Goal: Information Seeking & Learning: Learn about a topic

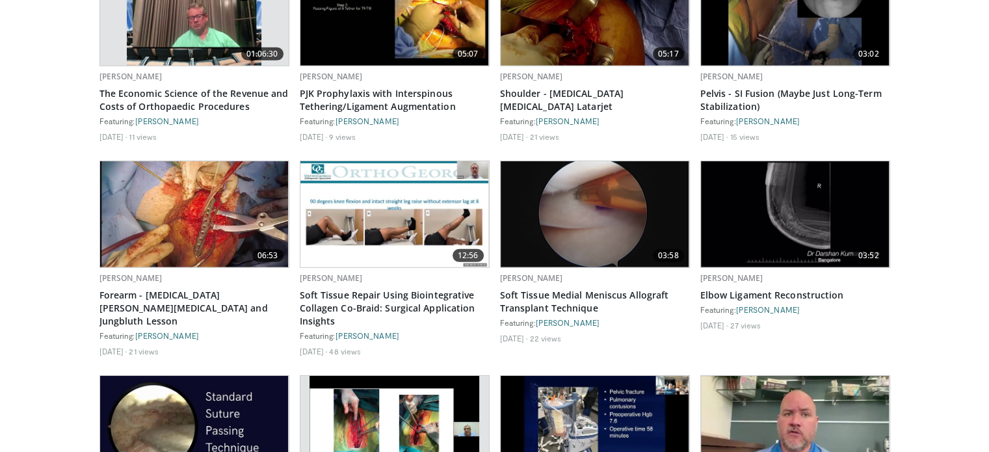
scroll to position [4031, 0]
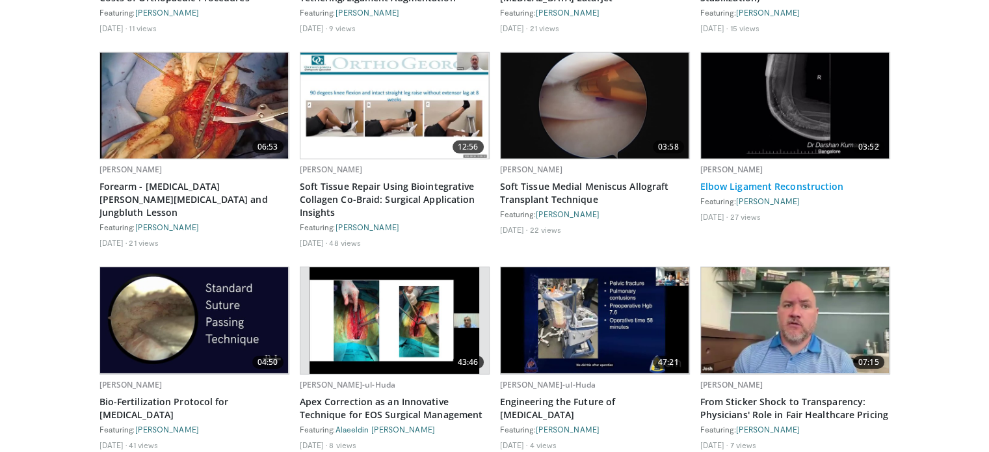
click at [811, 180] on link "Elbow Ligament Reconstruction" at bounding box center [795, 186] width 190 height 13
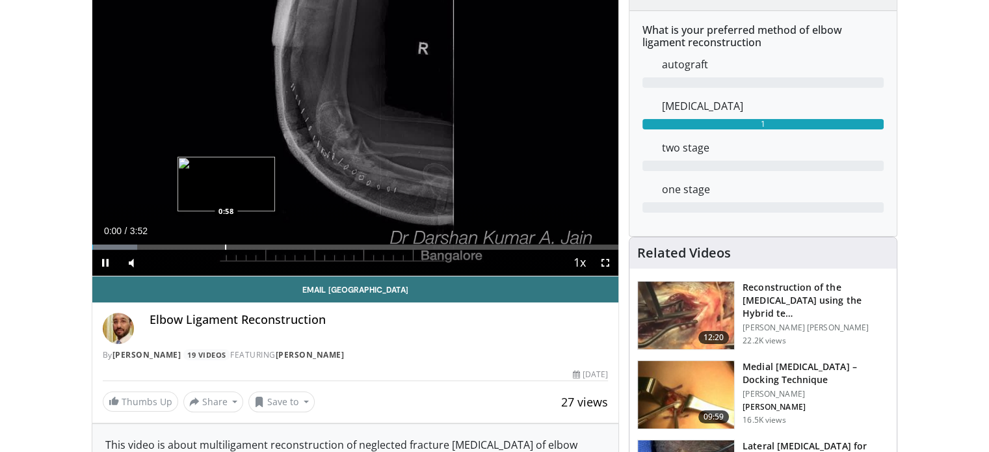
scroll to position [65, 0]
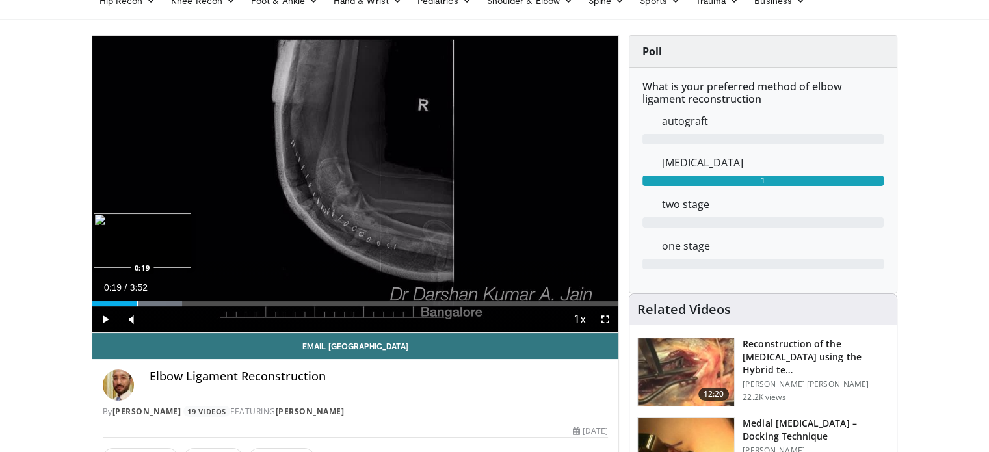
click at [137, 304] on div "Progress Bar" at bounding box center [137, 303] width 1 height 5
click at [164, 301] on div "Progress Bar" at bounding box center [164, 303] width 1 height 5
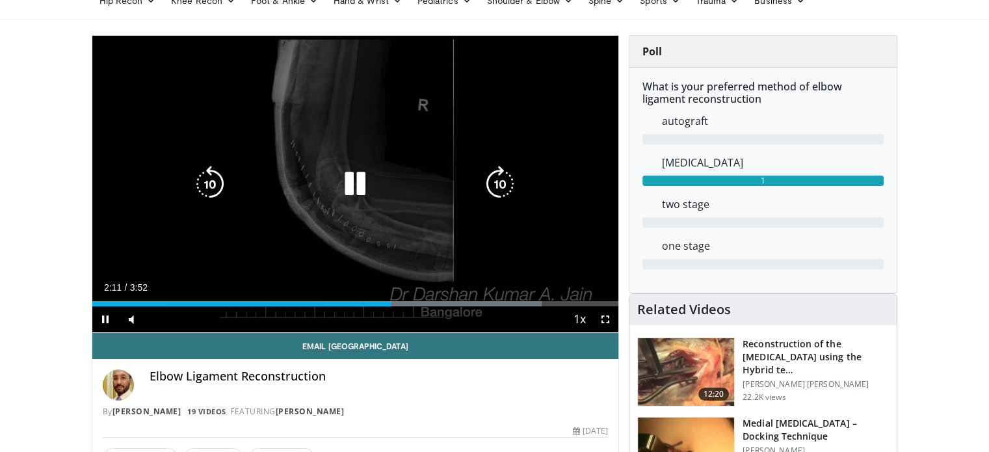
click at [360, 189] on icon "Video Player" at bounding box center [355, 184] width 36 height 36
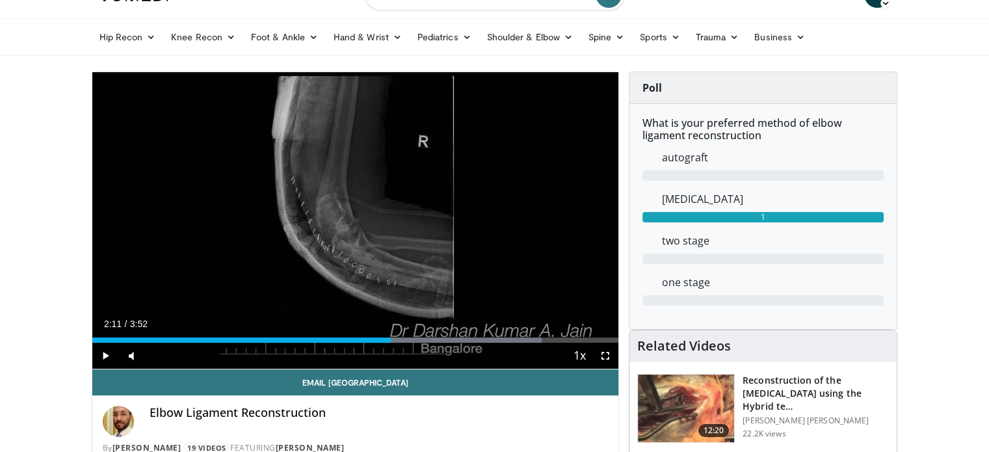
scroll to position [0, 0]
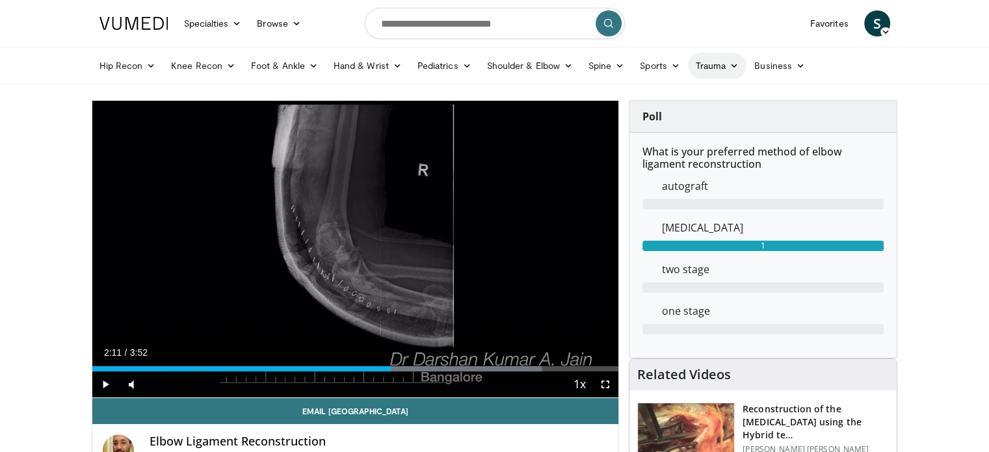
click at [703, 66] on link "Trauma" at bounding box center [717, 66] width 59 height 26
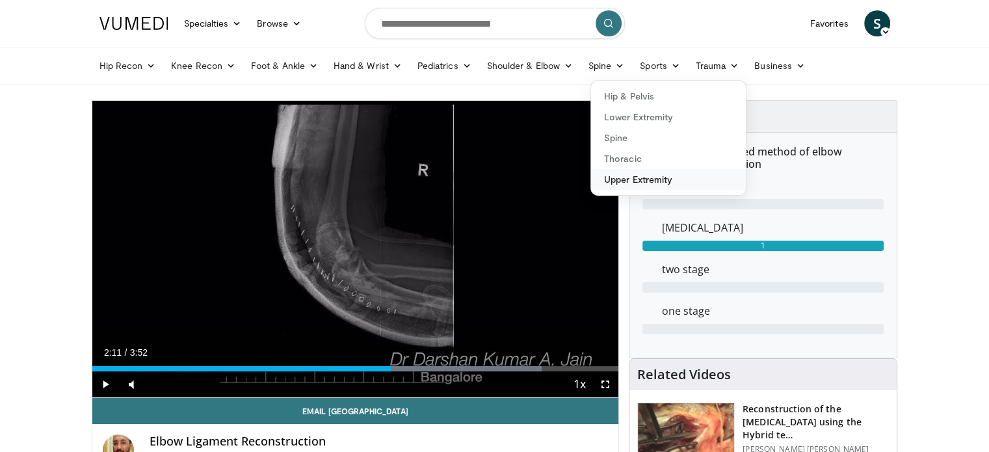
click at [638, 176] on link "Upper Extremity" at bounding box center [668, 179] width 155 height 21
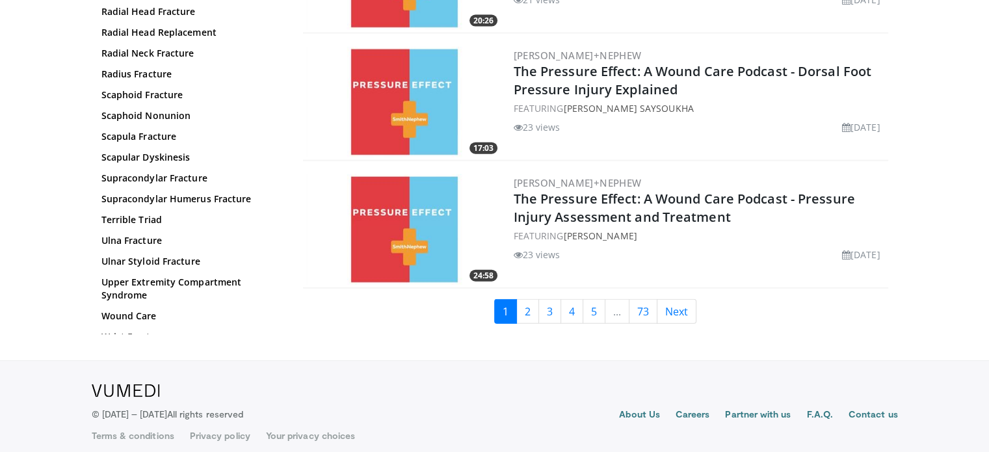
scroll to position [3035, 0]
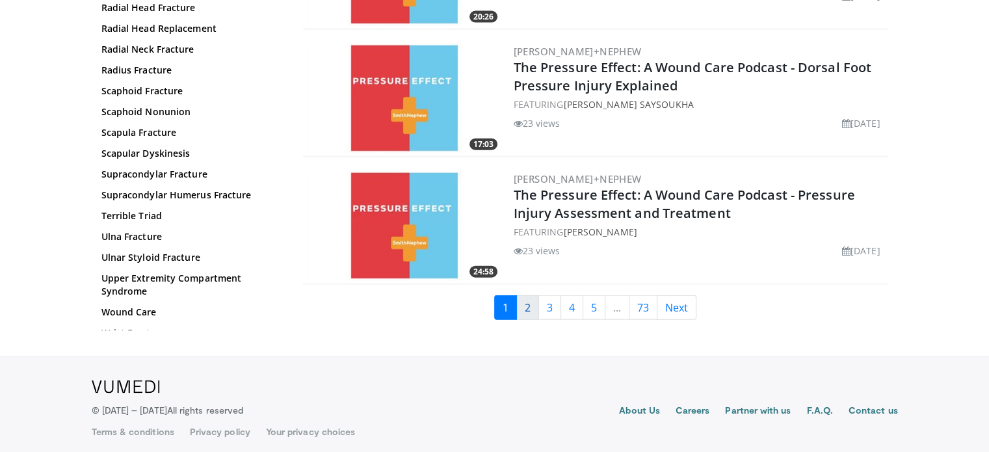
click at [531, 295] on link "2" at bounding box center [527, 307] width 23 height 25
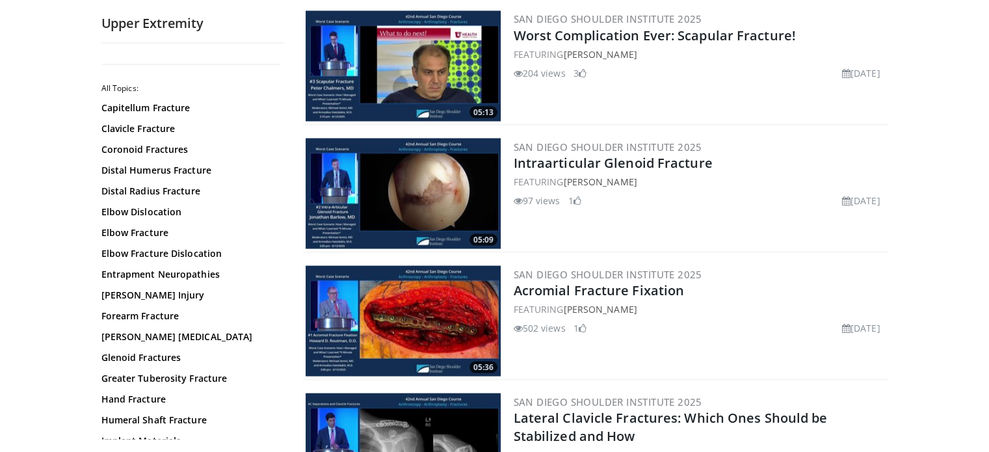
scroll to position [2471, 0]
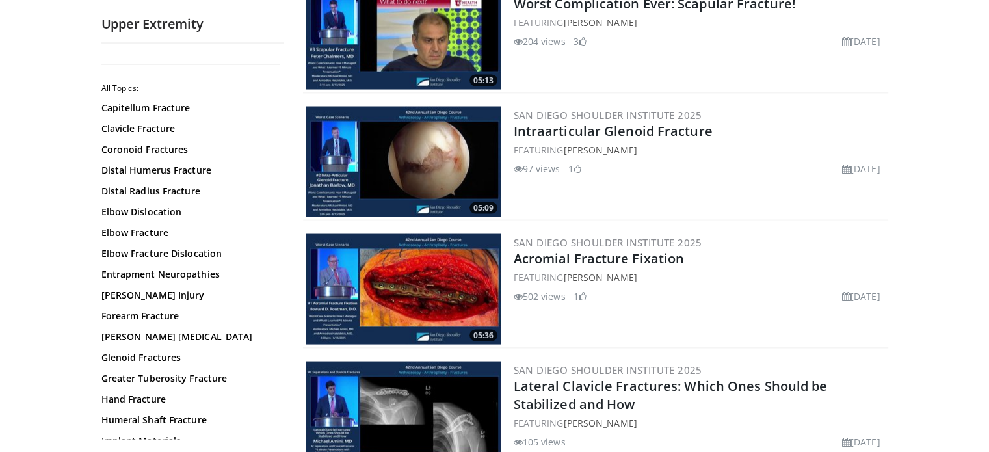
click at [398, 276] on img at bounding box center [403, 288] width 195 height 111
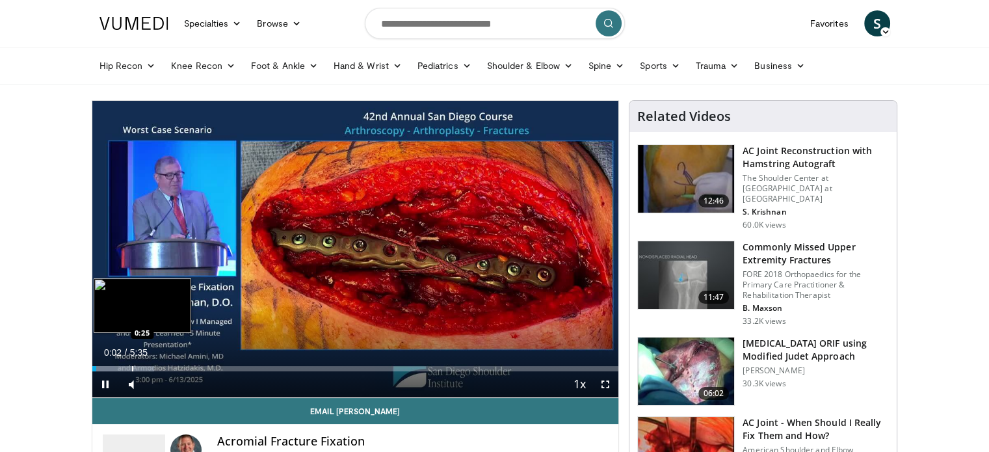
click at [132, 366] on div "Progress Bar" at bounding box center [132, 368] width 1 height 5
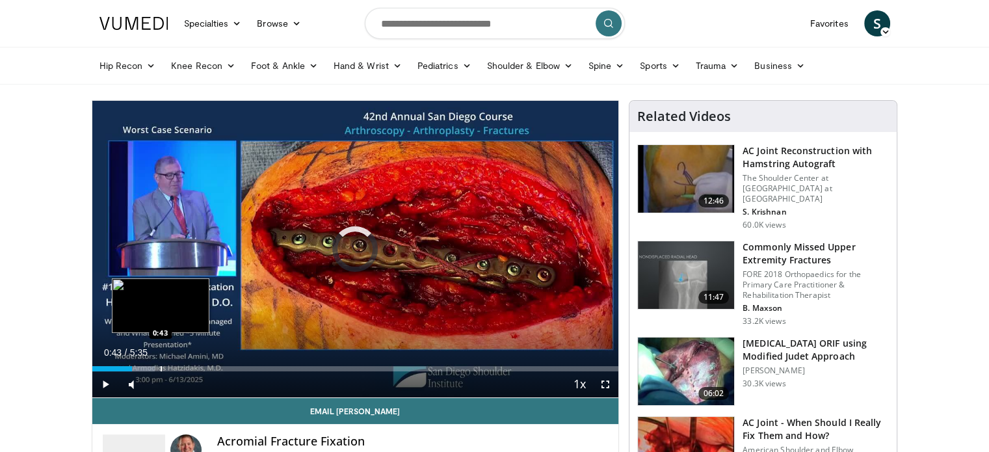
click at [161, 366] on div "Progress Bar" at bounding box center [161, 368] width 1 height 5
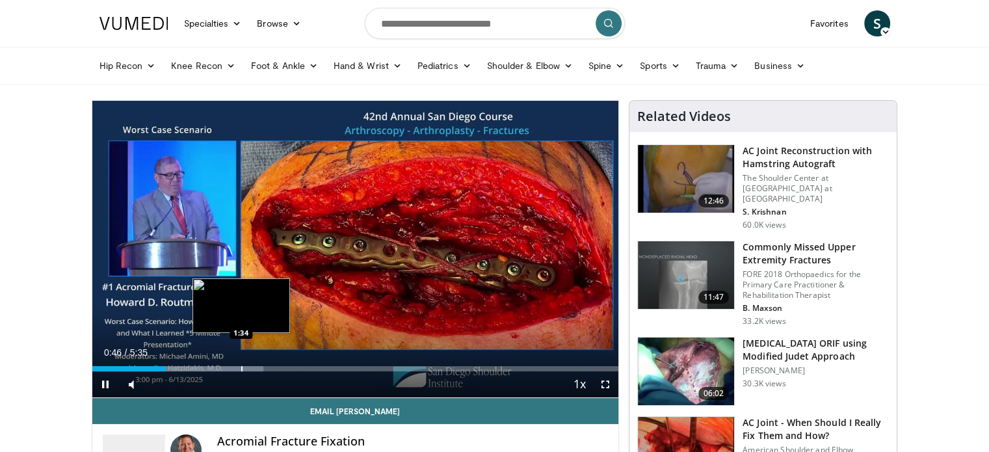
click at [241, 366] on div "Progress Bar" at bounding box center [241, 368] width 1 height 5
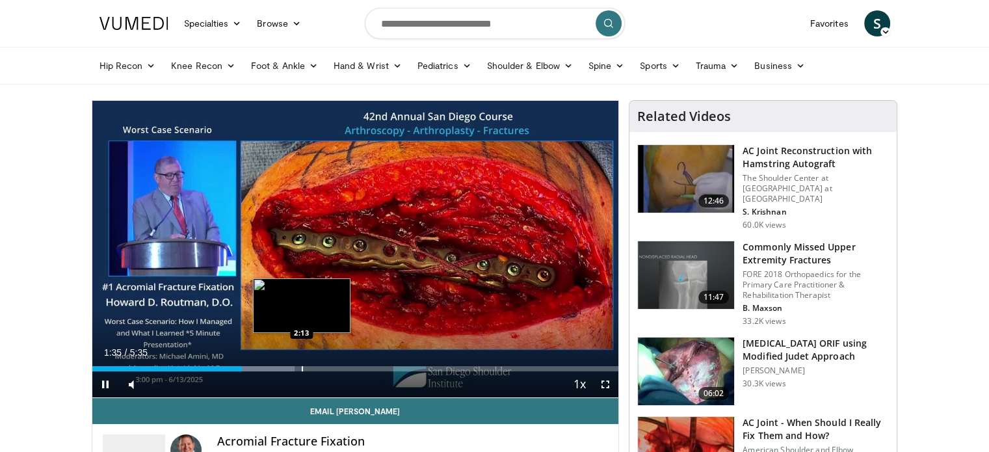
click at [300, 369] on div "Loaded : 38.44% 1:35 2:13" at bounding box center [355, 368] width 527 height 5
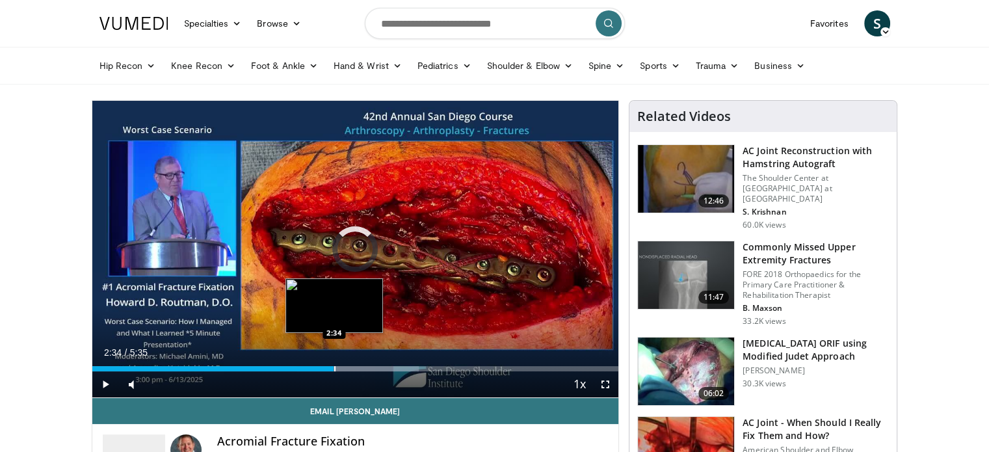
click at [333, 363] on div "Loaded : 62.10% 2:34 2:34" at bounding box center [355, 365] width 527 height 12
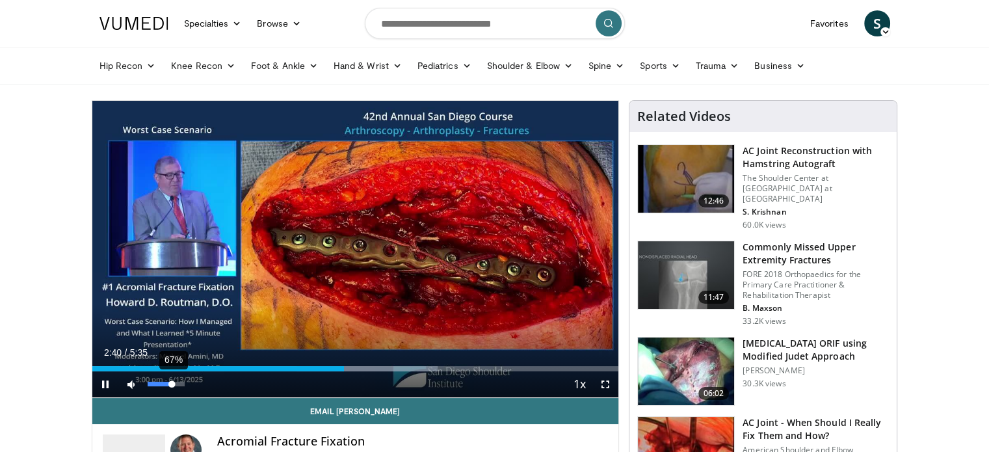
drag, startPoint x: 154, startPoint y: 384, endPoint x: 172, endPoint y: 384, distance: 17.6
click at [172, 384] on div "Volume Level" at bounding box center [160, 384] width 25 height 5
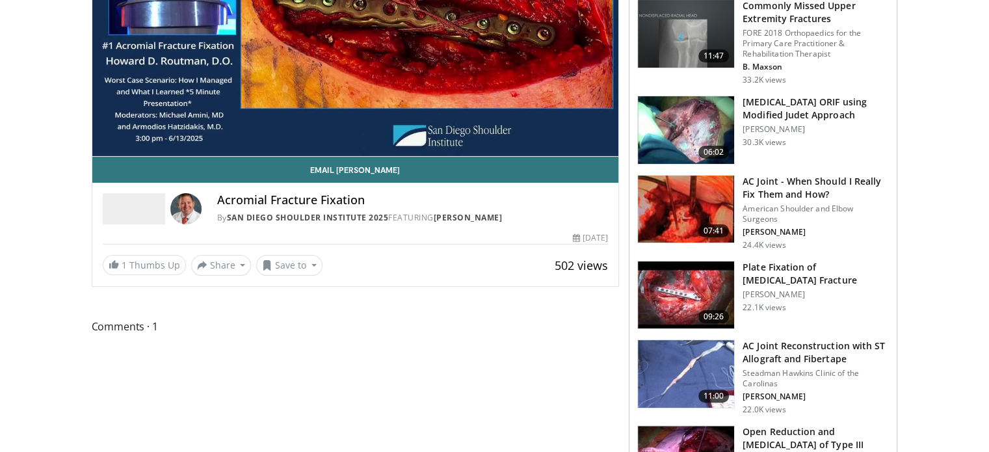
scroll to position [260, 0]
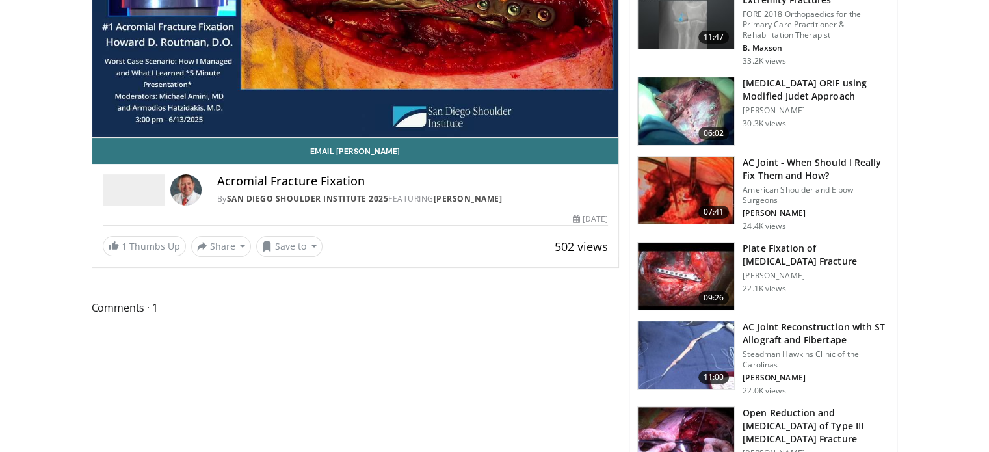
click at [760, 270] on p "[PERSON_NAME]" at bounding box center [816, 275] width 146 height 10
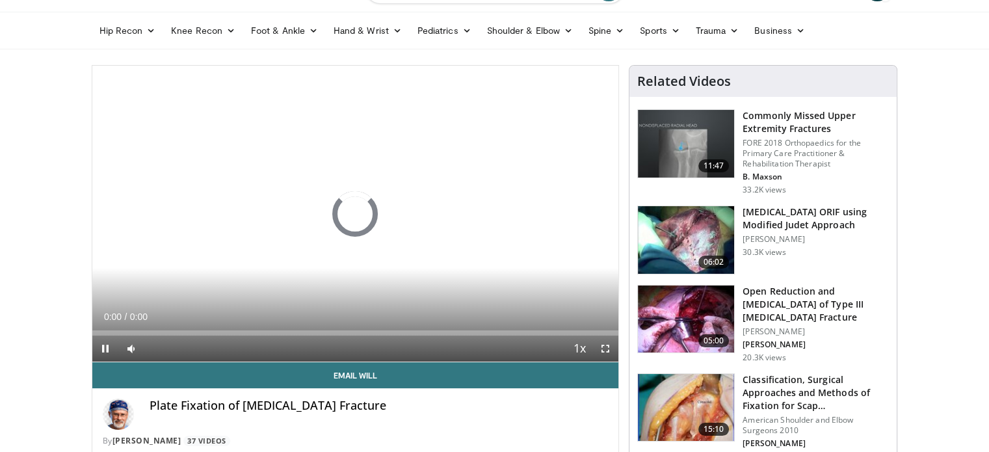
scroll to position [130, 0]
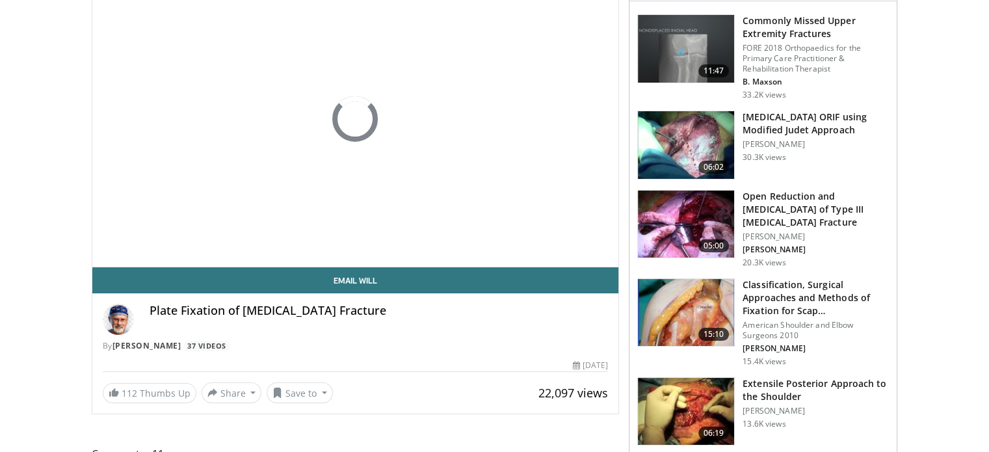
click at [157, 340] on div "By Will Geissler 37 Videos" at bounding box center [356, 346] width 506 height 12
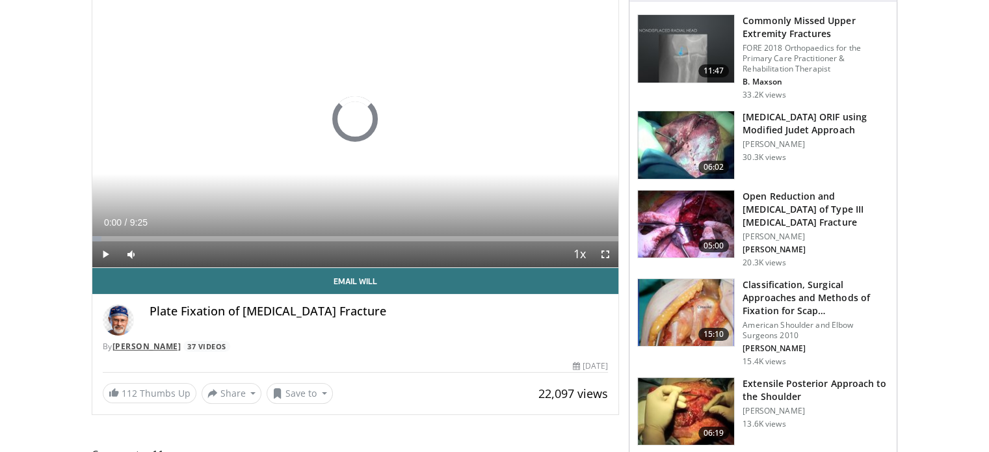
click at [158, 348] on link "[PERSON_NAME]" at bounding box center [146, 346] width 69 height 11
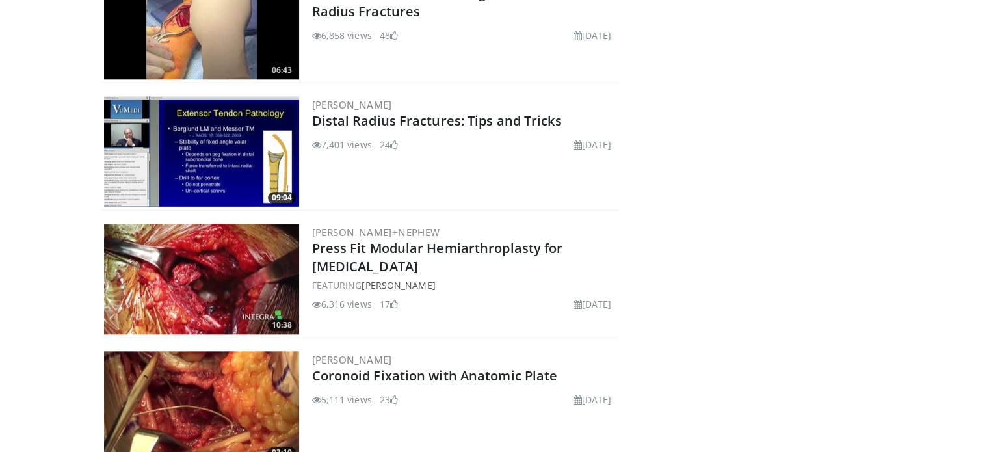
scroll to position [1430, 0]
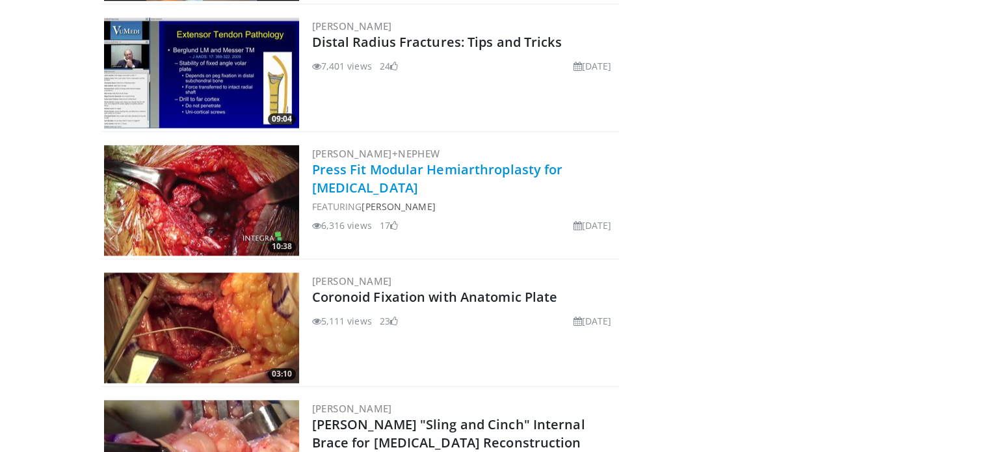
click at [453, 175] on link "Press Fit Modular Hemiarthroplasty for [MEDICAL_DATA]" at bounding box center [437, 179] width 251 height 36
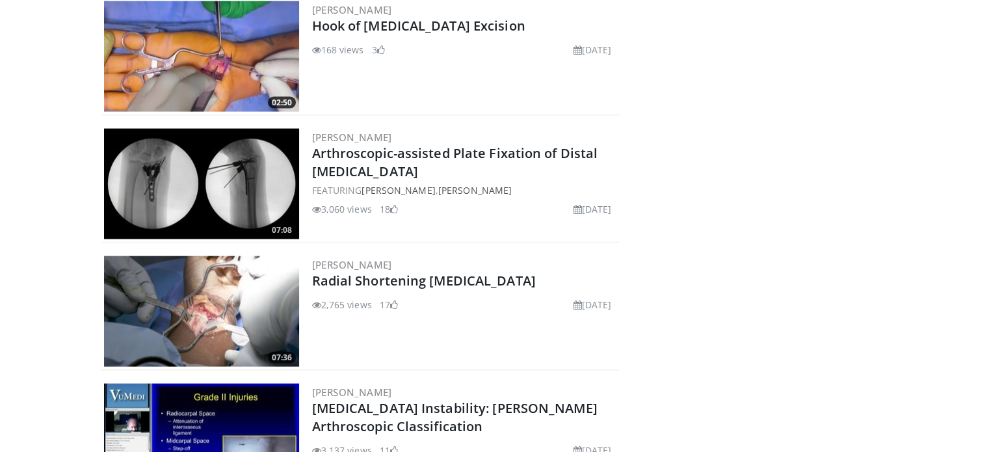
scroll to position [2926, 0]
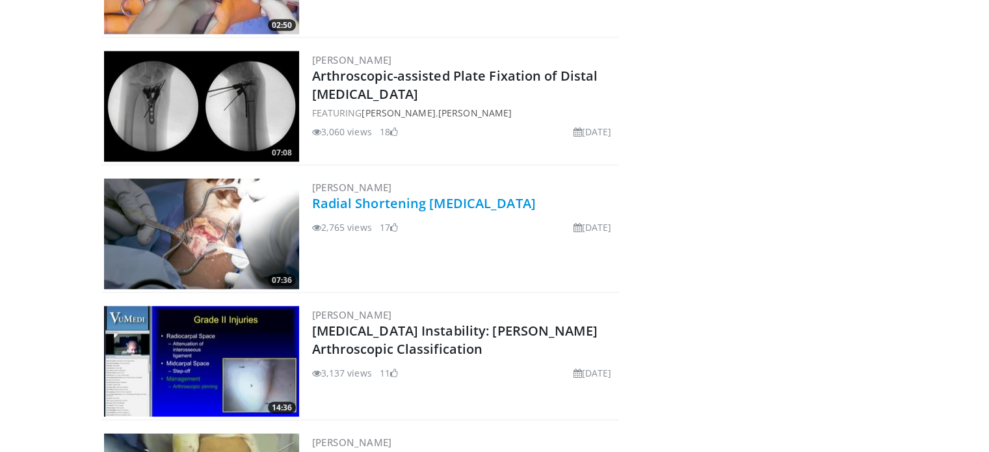
click at [432, 199] on link "Radial Shortening [MEDICAL_DATA]" at bounding box center [424, 203] width 224 height 18
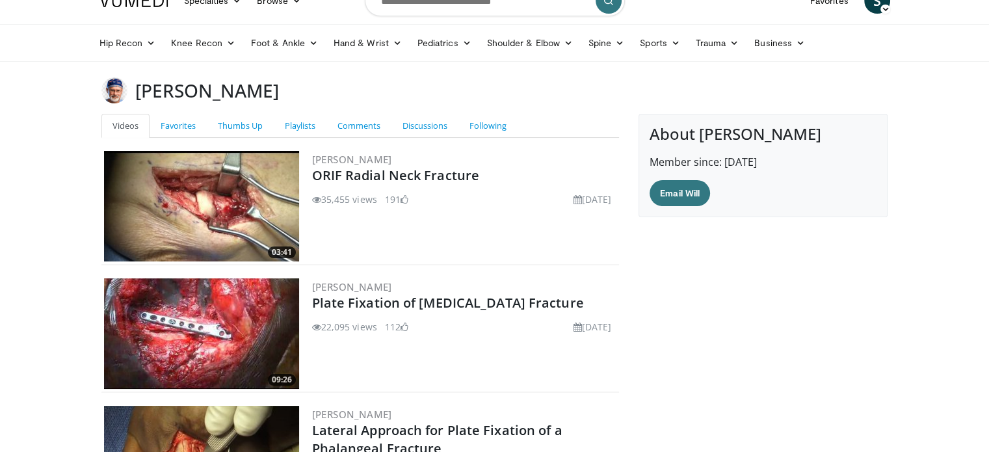
scroll to position [0, 0]
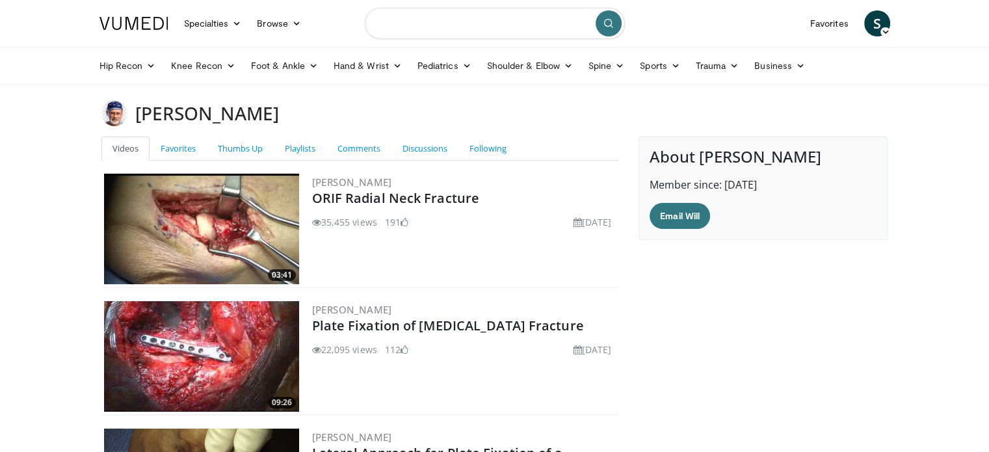
click at [405, 31] on input "Search topics, interventions" at bounding box center [495, 23] width 260 height 31
type input "*******"
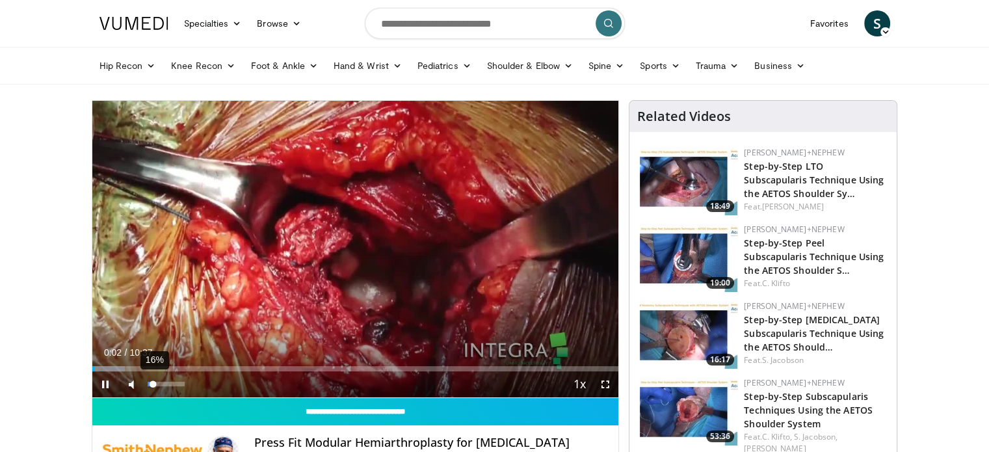
click at [153, 382] on div "16%" at bounding box center [166, 384] width 37 height 5
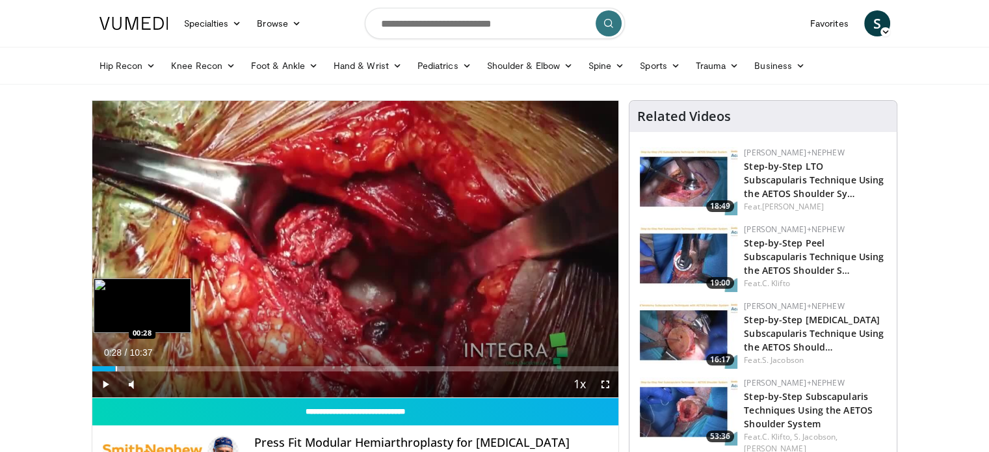
click at [116, 369] on div "Progress Bar" at bounding box center [116, 368] width 1 height 5
click at [134, 369] on div "Progress Bar" at bounding box center [134, 368] width 1 height 5
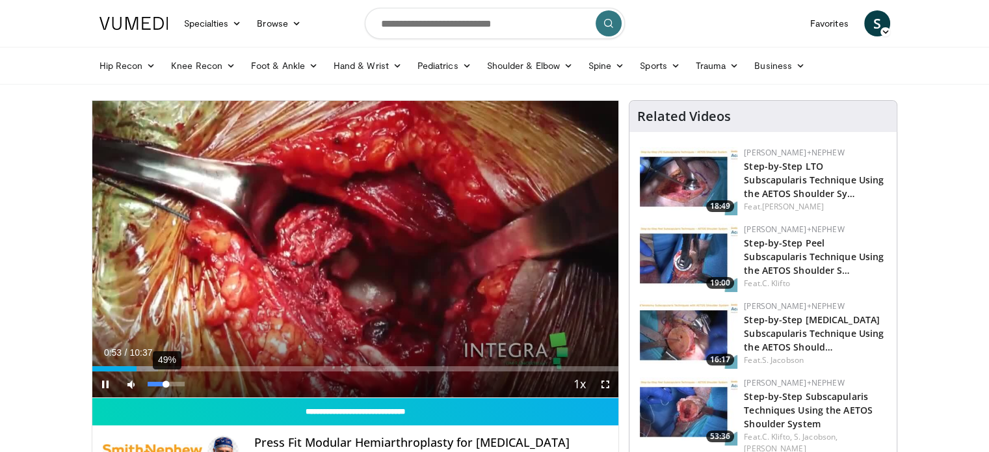
drag, startPoint x: 156, startPoint y: 384, endPoint x: 170, endPoint y: 384, distance: 13.7
click at [166, 384] on div "Volume Level" at bounding box center [157, 384] width 19 height 5
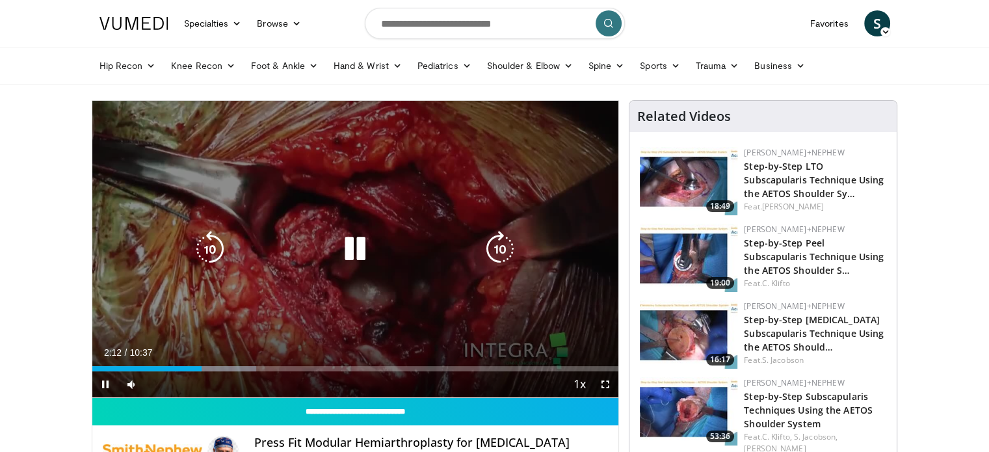
click at [351, 234] on icon "Video Player" at bounding box center [355, 249] width 36 height 36
click at [363, 243] on icon "Video Player" at bounding box center [355, 249] width 36 height 36
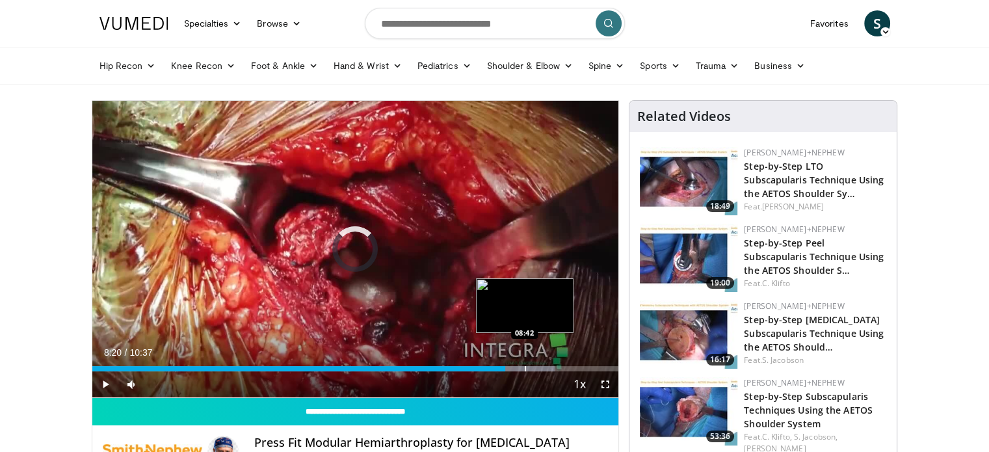
click at [523, 363] on div "Loaded : 87.91% 08:20 08:42" at bounding box center [355, 365] width 527 height 12
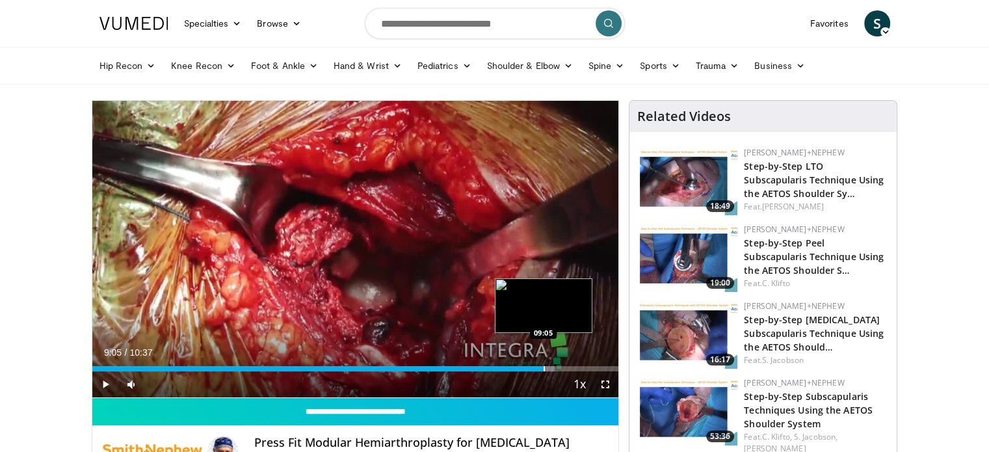
click at [543, 361] on div "Loaded : 87.91% 09:05 09:05" at bounding box center [355, 365] width 527 height 12
click at [528, 365] on div "Loaded : 87.91% 09:06 08:48" at bounding box center [355, 365] width 527 height 12
click at [572, 365] on div "Loaded : 97.33% 09:40 09:40" at bounding box center [355, 365] width 527 height 12
click at [590, 361] on div "Loaded : 100.00% 09:42 10:04" at bounding box center [355, 365] width 527 height 12
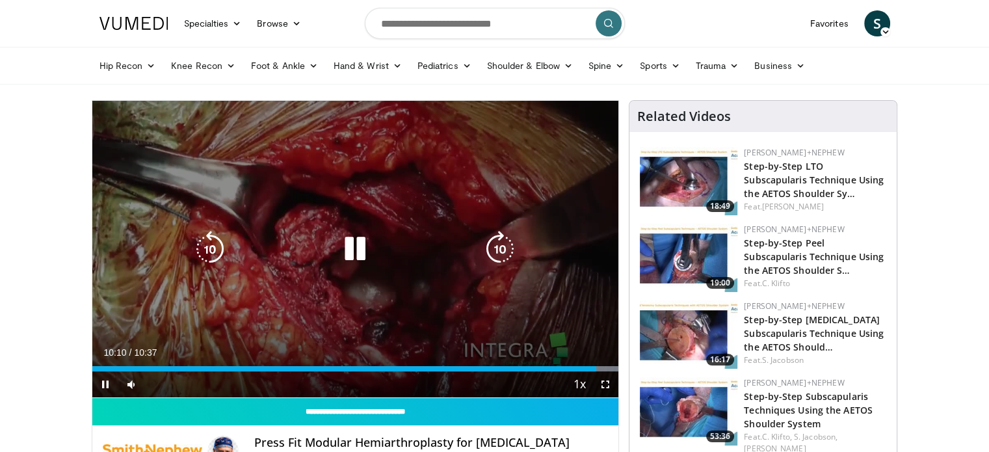
click at [356, 244] on icon "Video Player" at bounding box center [355, 249] width 36 height 36
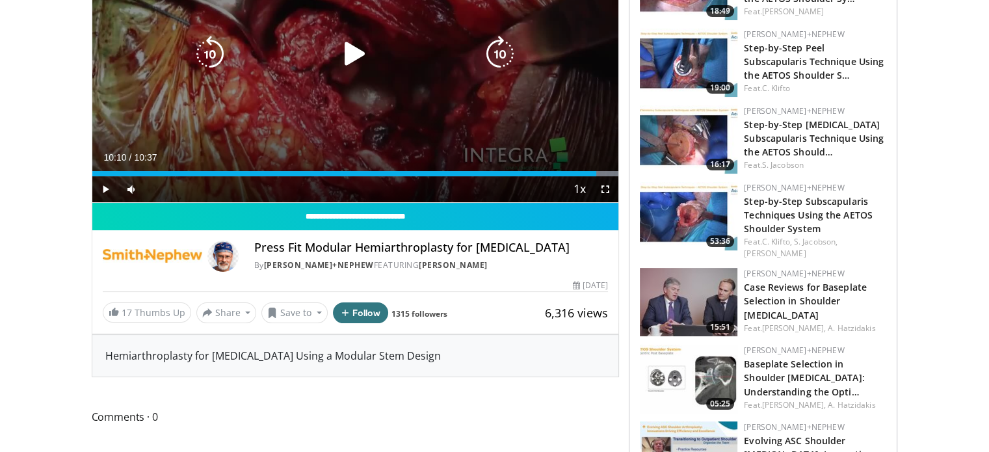
scroll to position [325, 0]
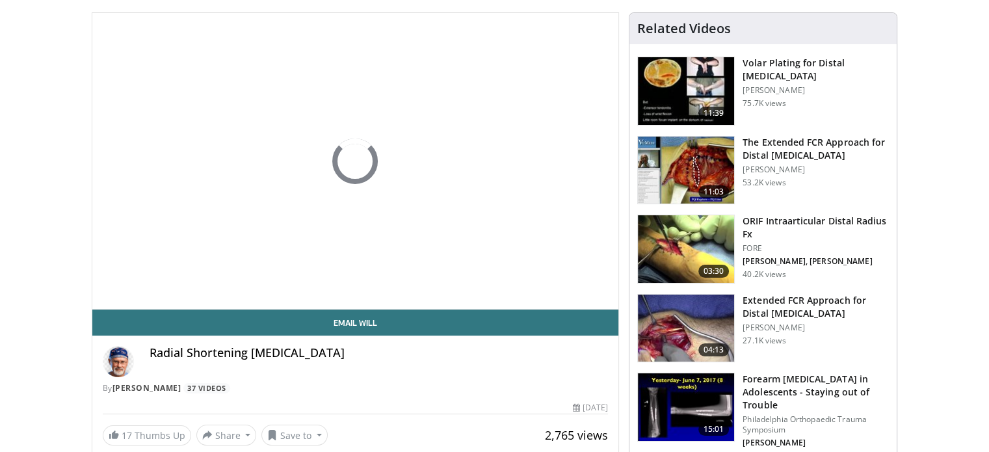
scroll to position [65, 0]
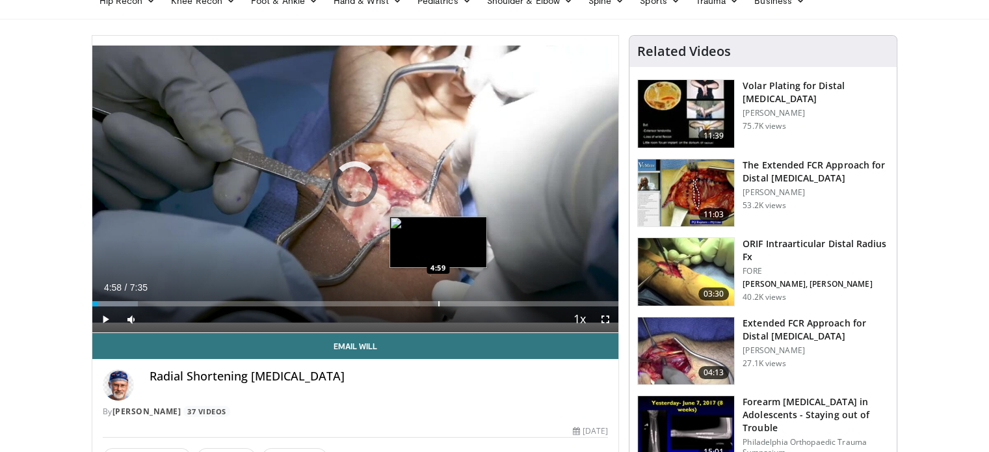
click at [437, 296] on div "Loaded : 8.76% 0:05 4:59" at bounding box center [355, 300] width 527 height 12
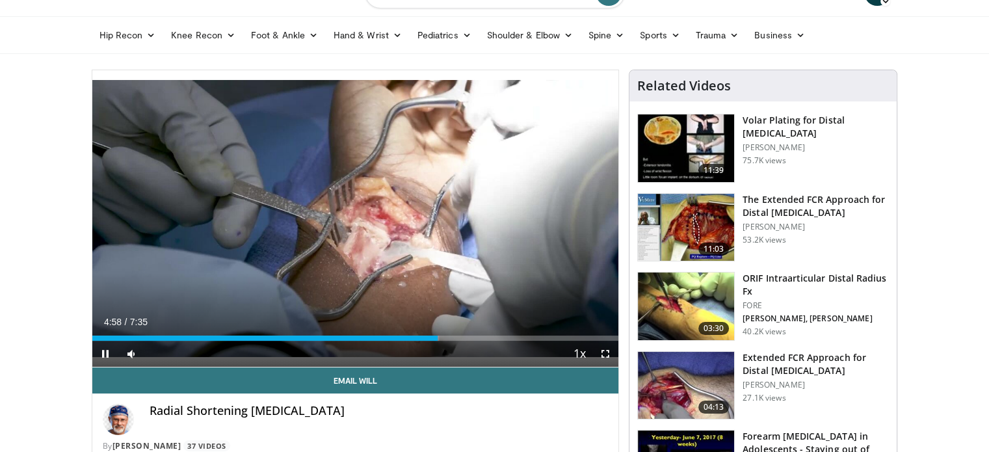
scroll to position [0, 0]
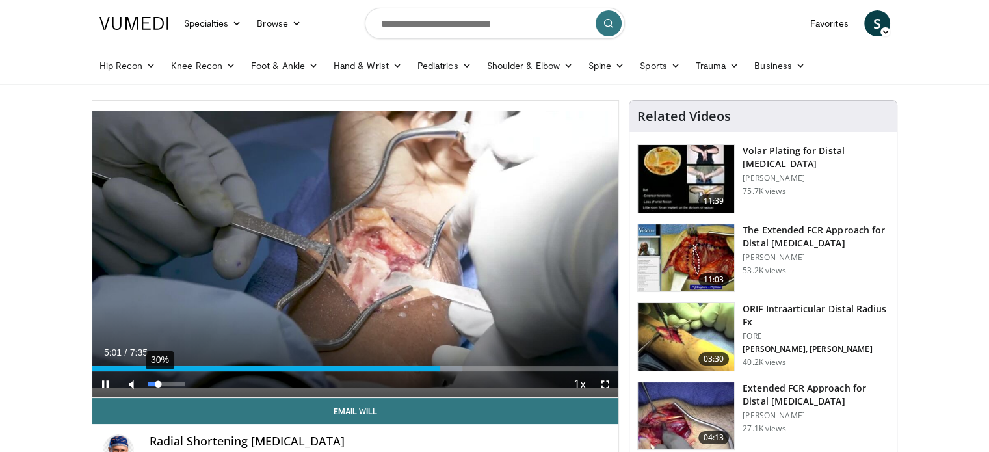
click at [159, 386] on div "30%" at bounding box center [166, 384] width 37 height 5
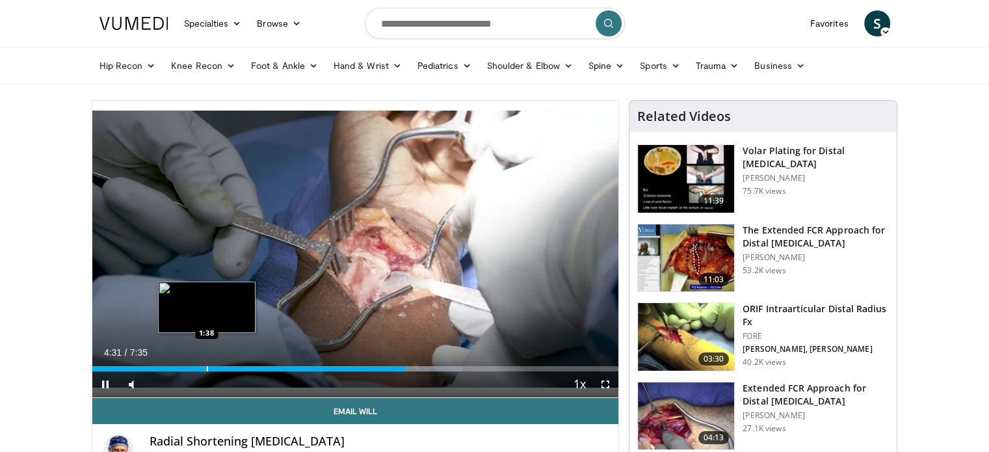
click at [205, 363] on div "Loaded : 70.35% 4:31 1:38" at bounding box center [355, 365] width 527 height 12
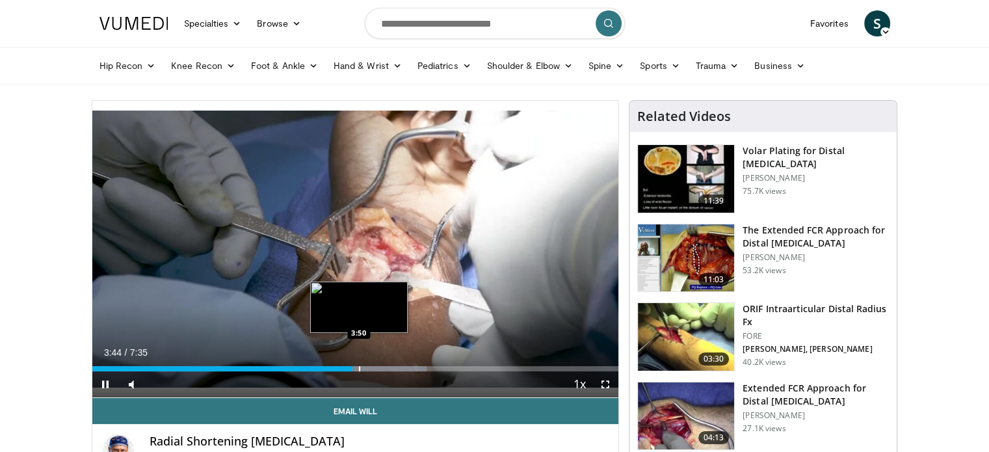
click at [360, 367] on div "Progress Bar" at bounding box center [359, 368] width 1 height 5
click at [373, 367] on div "Progress Bar" at bounding box center [373, 368] width 1 height 5
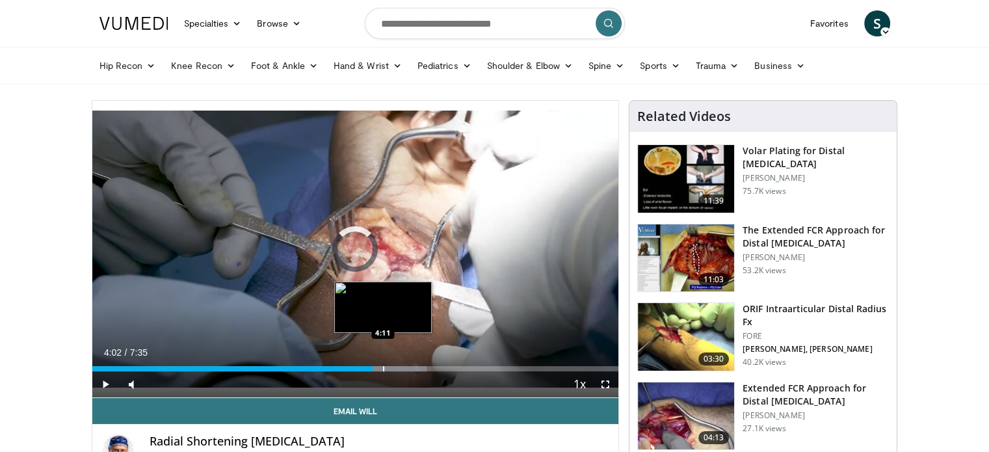
click at [383, 367] on div "Progress Bar" at bounding box center [383, 368] width 1 height 5
click at [398, 367] on div "Progress Bar" at bounding box center [398, 368] width 1 height 5
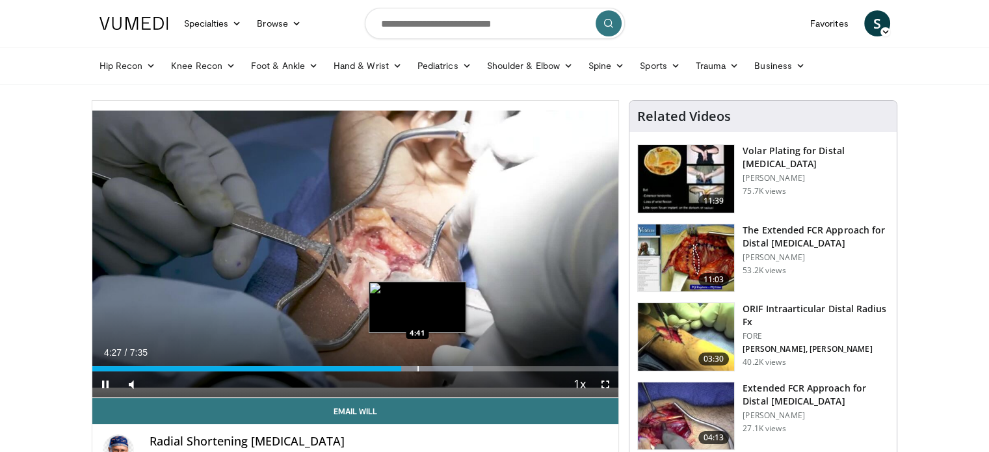
click at [417, 371] on div "Progress Bar" at bounding box center [417, 368] width 1 height 5
click at [425, 369] on div "Progress Bar" at bounding box center [425, 368] width 1 height 5
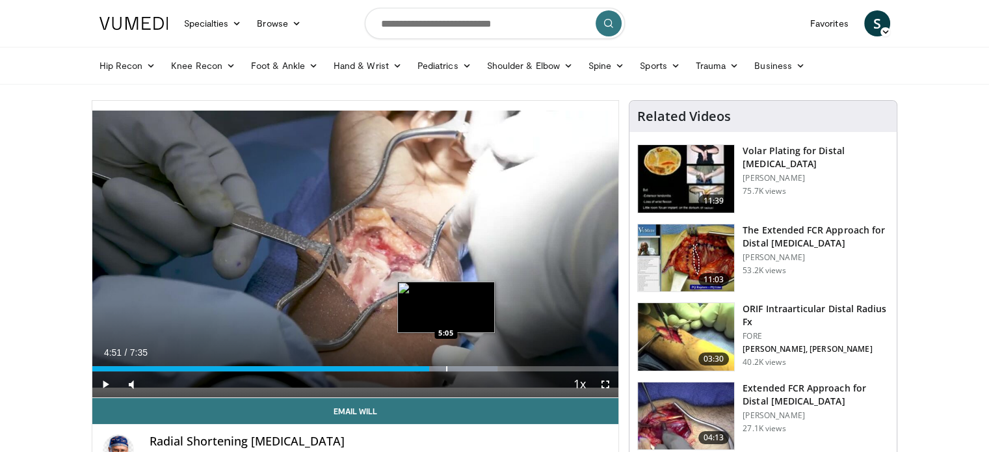
click at [445, 362] on div "Loaded : 76.95% 4:51 5:05" at bounding box center [355, 365] width 527 height 12
click at [458, 365] on div "Loaded : 79.14% 5:06 5:15" at bounding box center [355, 365] width 527 height 12
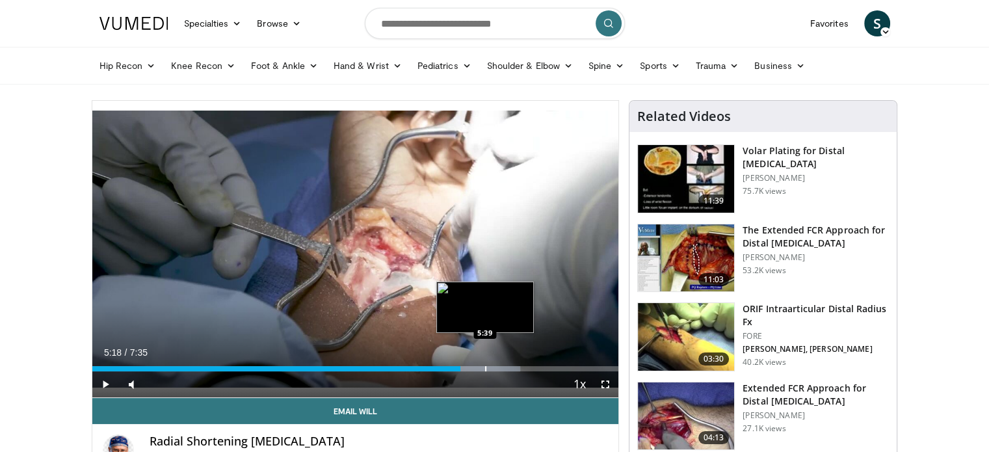
click at [485, 366] on div "Progress Bar" at bounding box center [485, 368] width 1 height 5
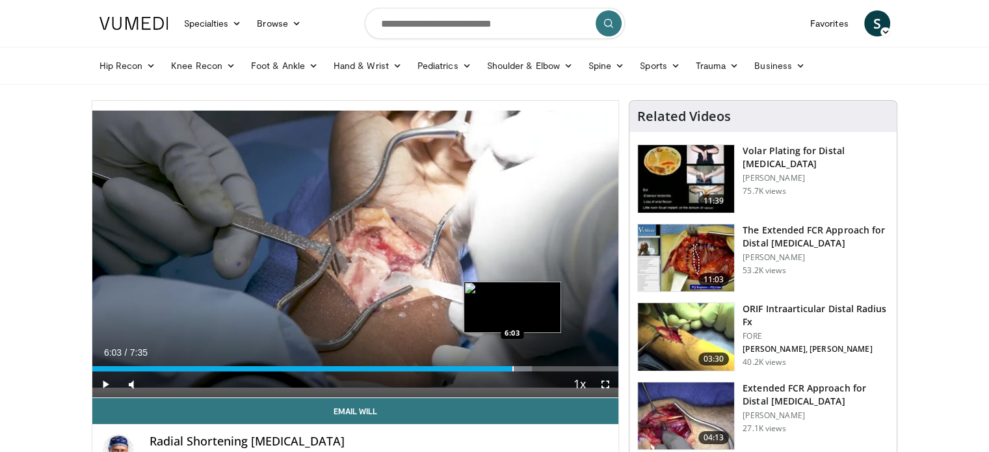
click at [512, 366] on div "Progress Bar" at bounding box center [512, 368] width 1 height 5
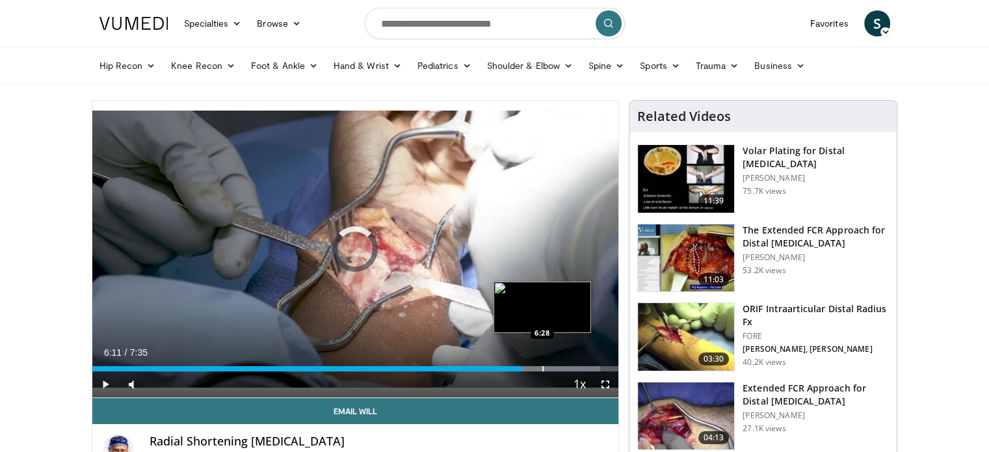
click at [542, 369] on div "Progress Bar" at bounding box center [542, 368] width 1 height 5
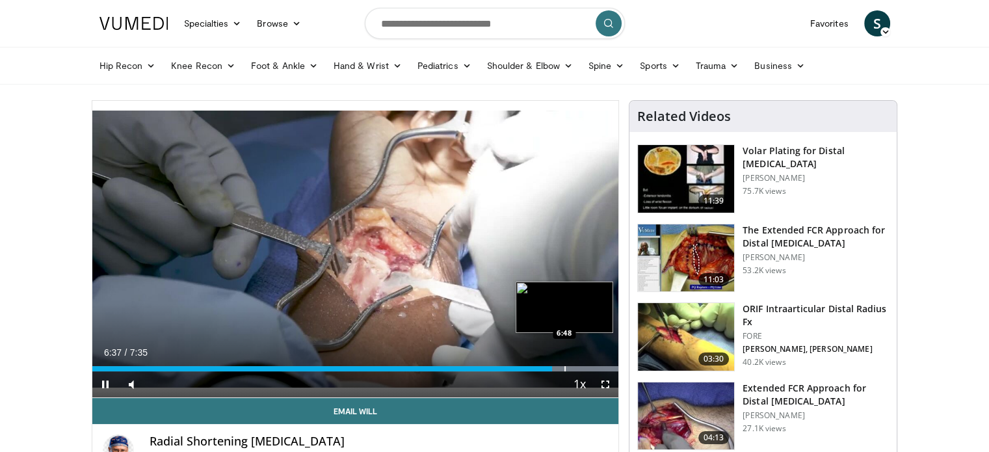
click at [564, 363] on div "Loaded : 100.00% 6:38 6:48" at bounding box center [355, 365] width 527 height 12
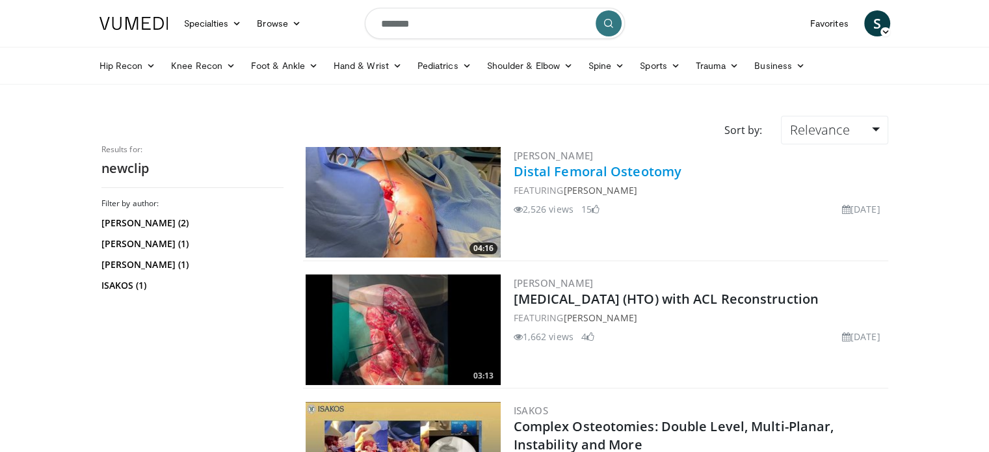
click at [621, 163] on link "Distal Femoral Osteotomy" at bounding box center [598, 172] width 168 height 18
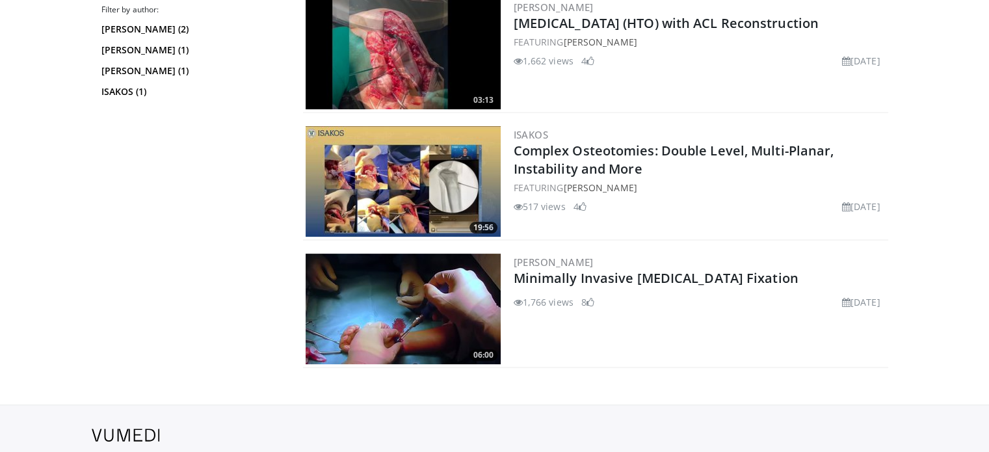
scroll to position [325, 0]
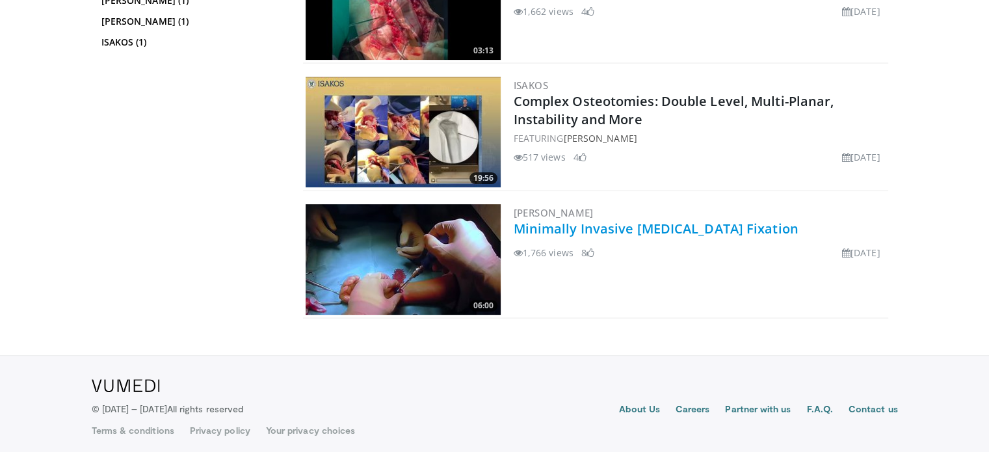
click at [691, 224] on link "Minimally Invasive [MEDICAL_DATA] Fixation" at bounding box center [656, 229] width 285 height 18
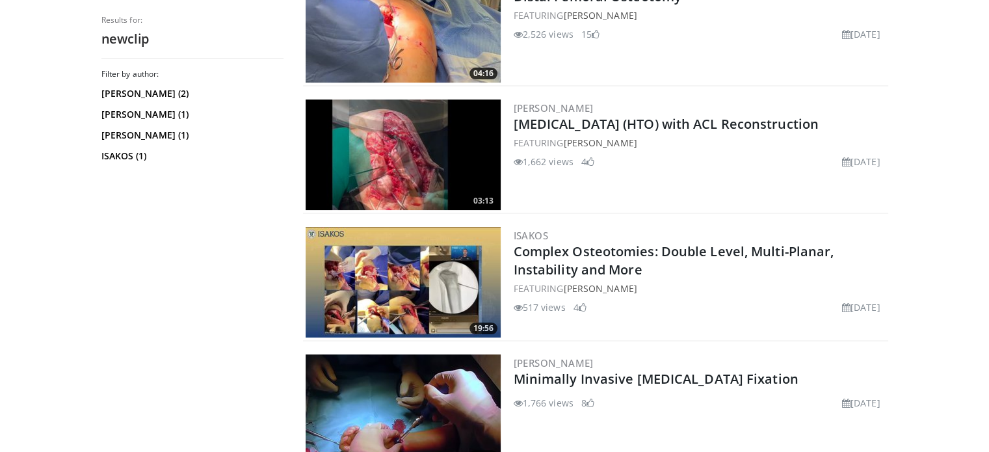
scroll to position [0, 0]
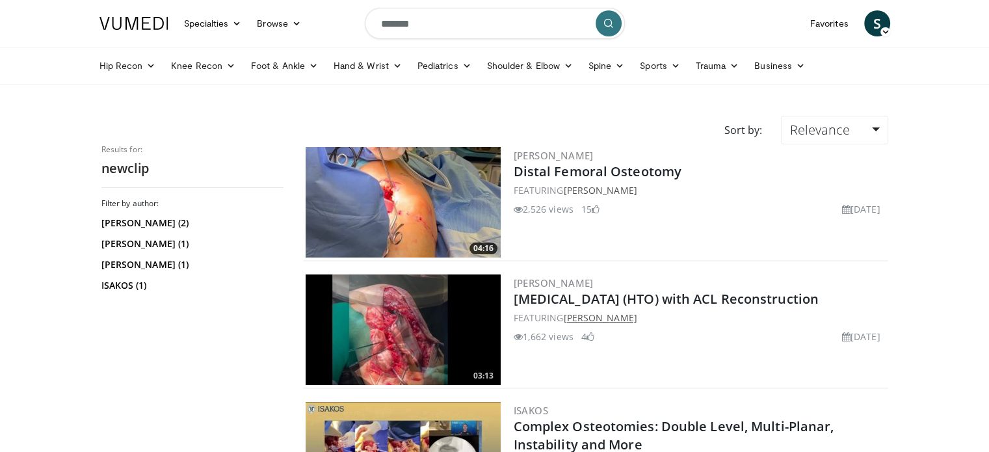
click at [601, 314] on link "[PERSON_NAME]" at bounding box center [599, 317] width 73 height 12
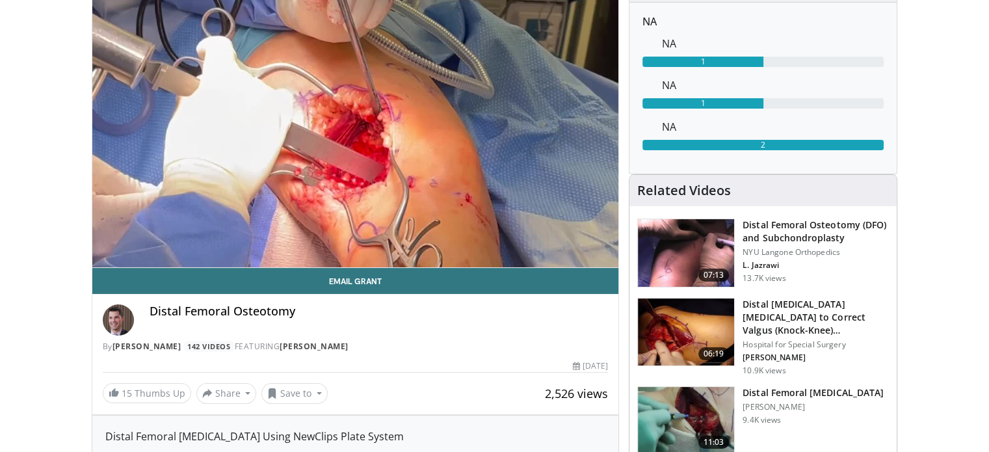
scroll to position [65, 0]
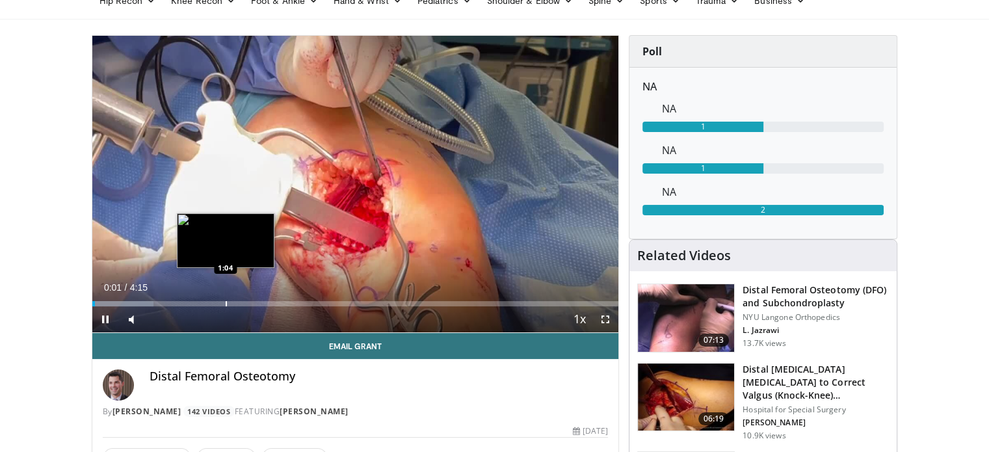
click at [226, 304] on div "Progress Bar" at bounding box center [226, 303] width 1 height 5
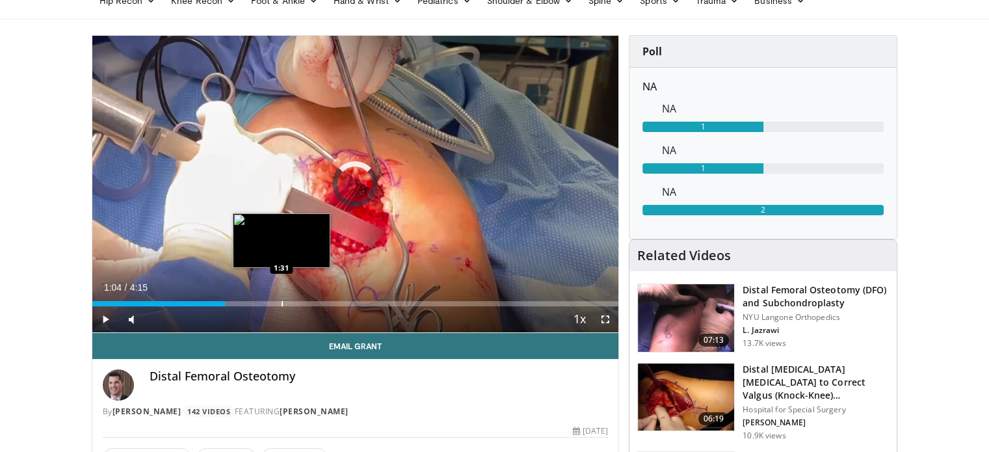
click at [282, 303] on div "Progress Bar" at bounding box center [282, 303] width 1 height 5
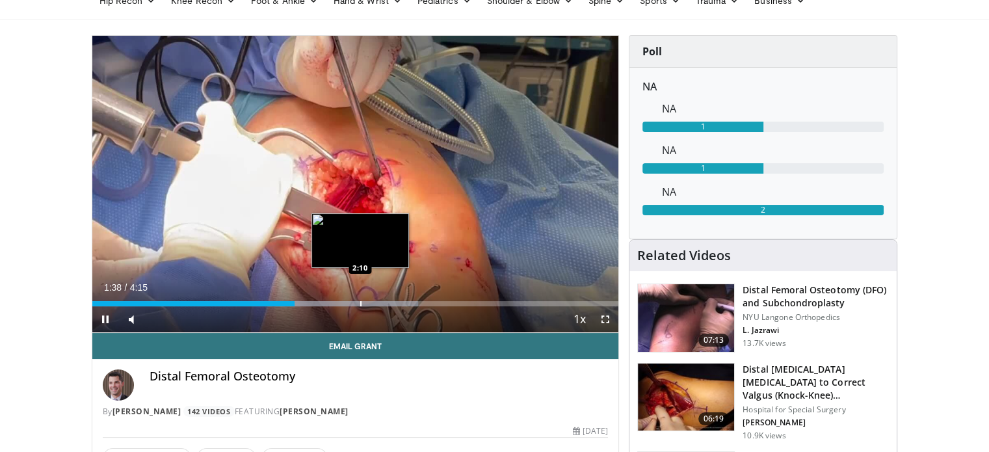
click at [360, 297] on div "Loaded : 62.00% 1:38 2:10" at bounding box center [355, 300] width 527 height 12
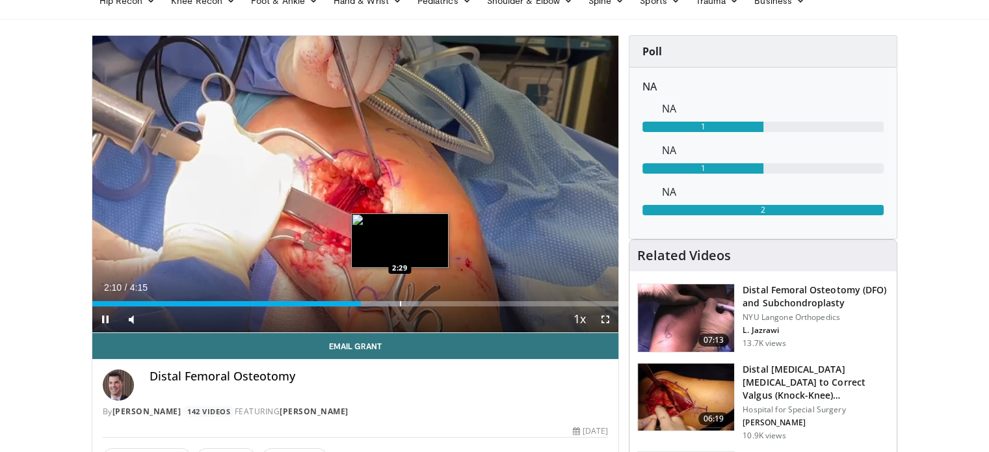
click at [400, 301] on div "Progress Bar" at bounding box center [400, 303] width 1 height 5
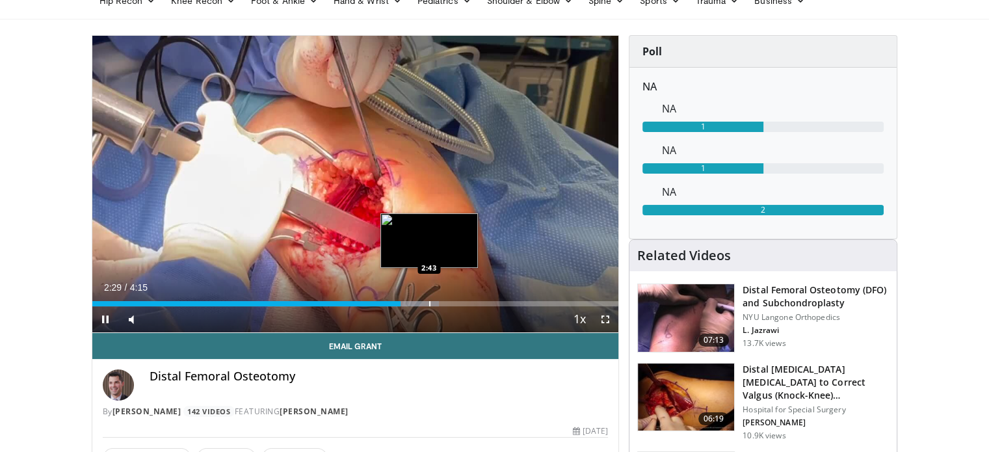
click at [429, 302] on div "Progress Bar" at bounding box center [429, 303] width 1 height 5
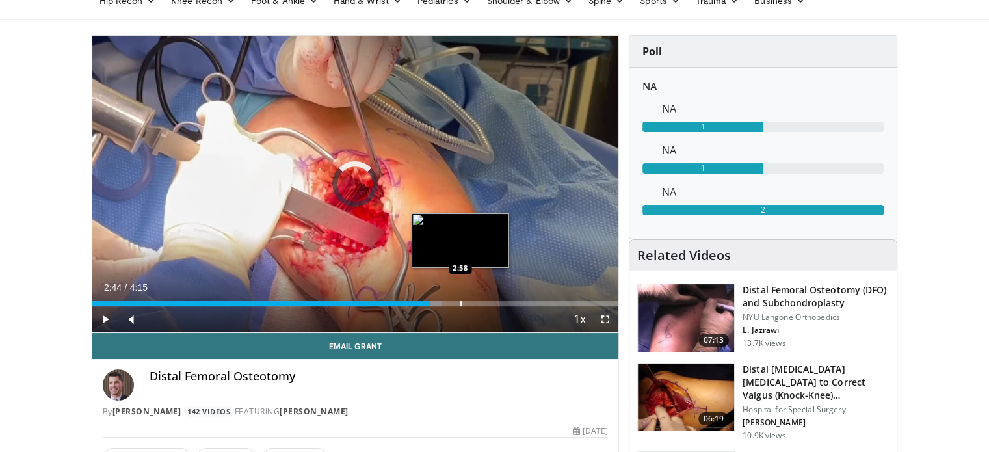
click at [460, 300] on div "Loaded : 66.44% 2:44 2:58" at bounding box center [355, 300] width 527 height 12
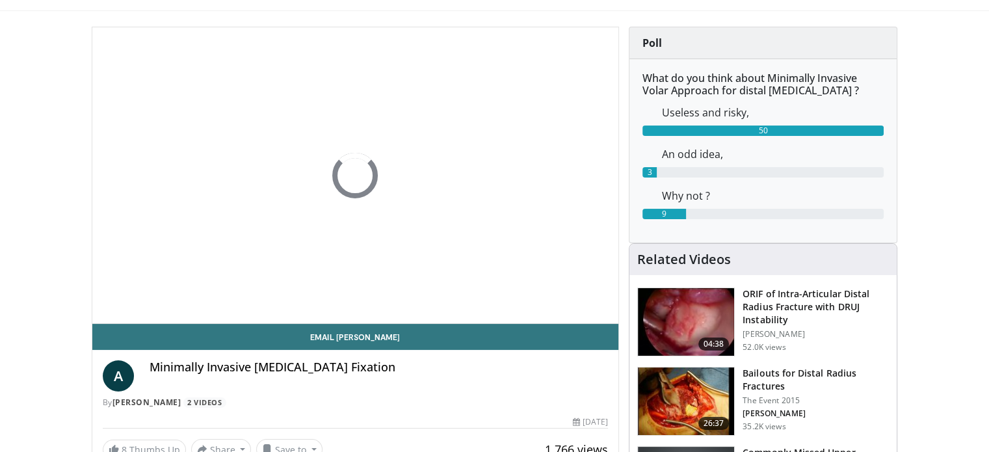
scroll to position [65, 0]
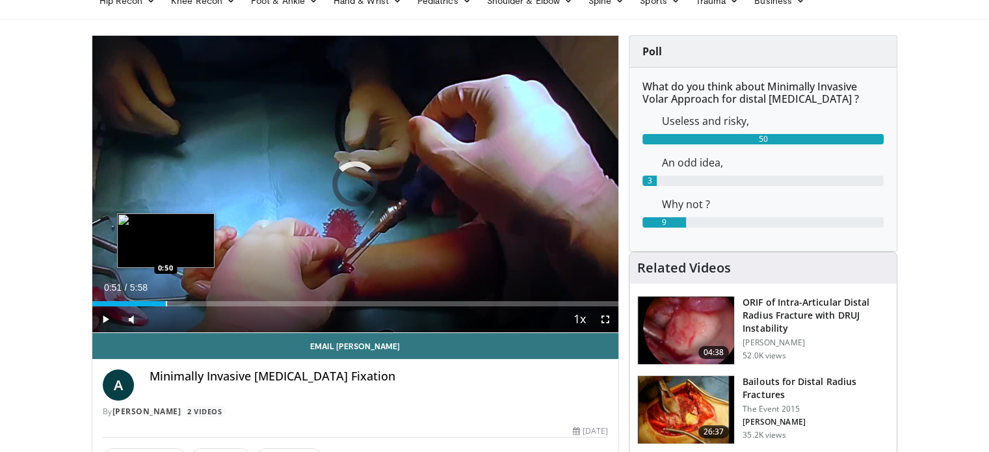
click at [166, 301] on div "Loaded : 8.27% 0:51 0:50" at bounding box center [355, 303] width 527 height 5
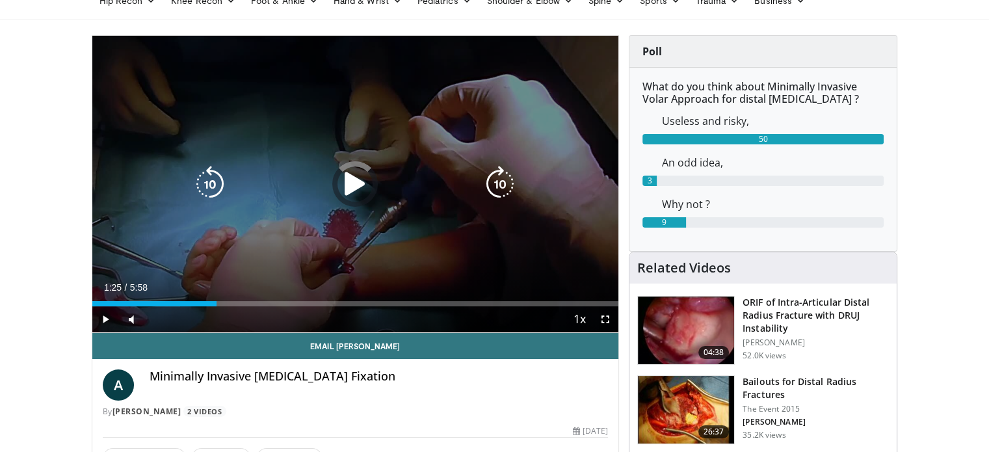
click at [216, 302] on div "Loaded : 16.73% 0:51 1:20" at bounding box center [355, 303] width 527 height 5
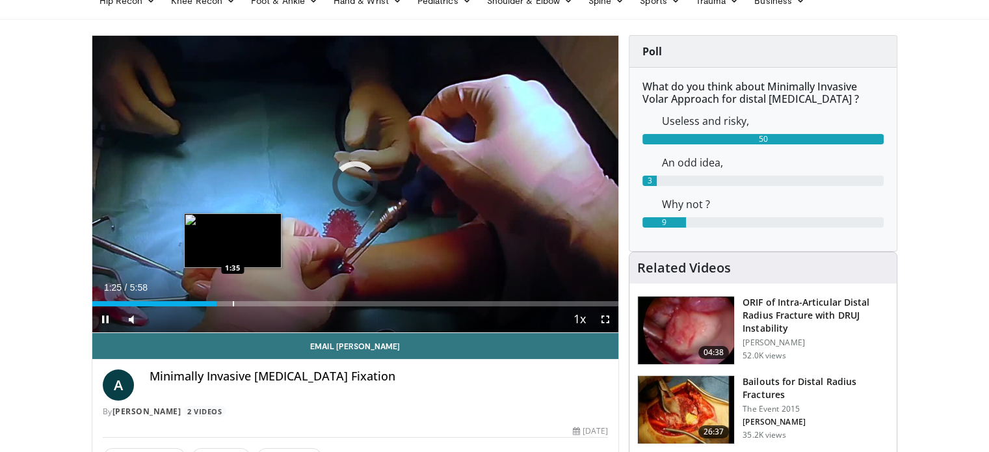
click at [233, 302] on div "Progress Bar" at bounding box center [233, 303] width 1 height 5
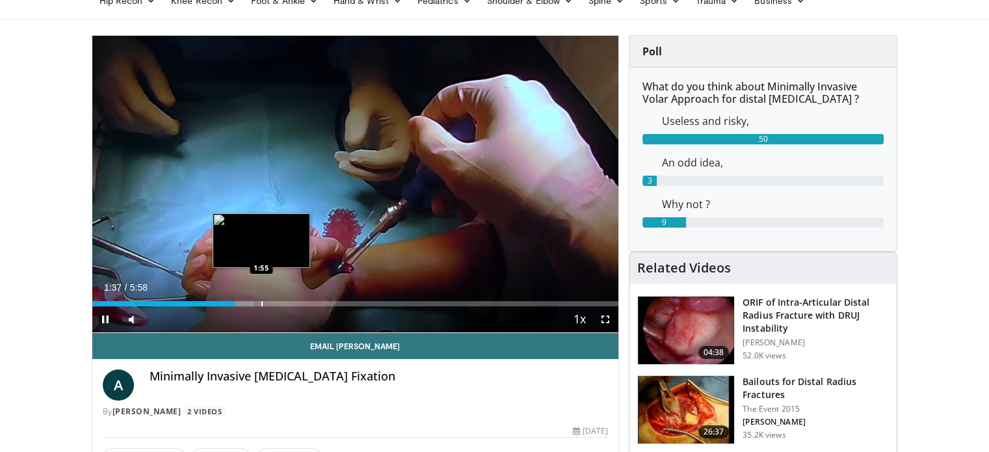
click at [261, 300] on div "Loaded : 30.67% 1:37 1:55" at bounding box center [355, 300] width 527 height 12
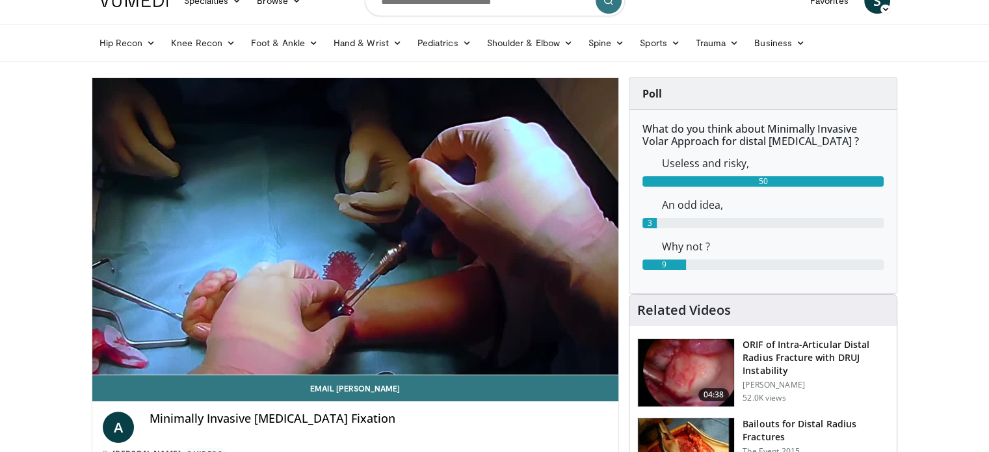
scroll to position [0, 0]
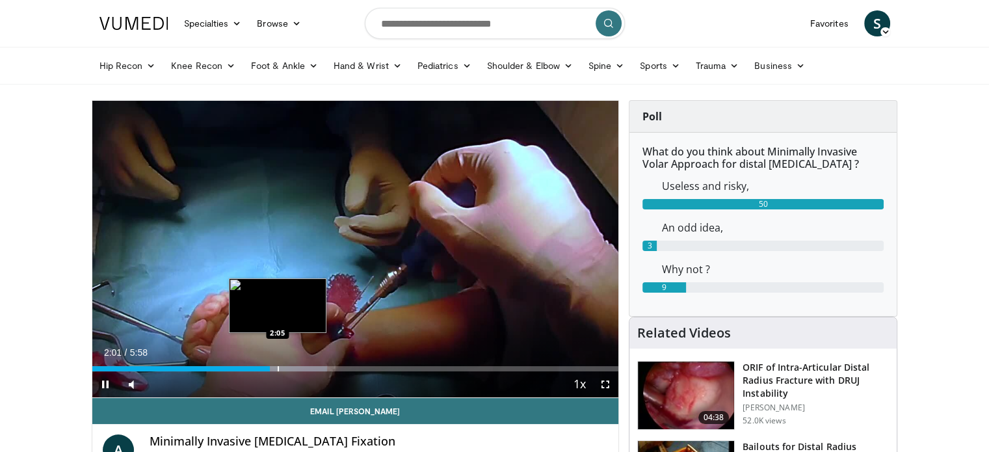
click at [277, 364] on div "Loaded : 44.62% 2:01 2:05" at bounding box center [355, 365] width 527 height 12
click at [292, 367] on div "Loaded : 47.41% 2:07 2:15" at bounding box center [355, 368] width 527 height 5
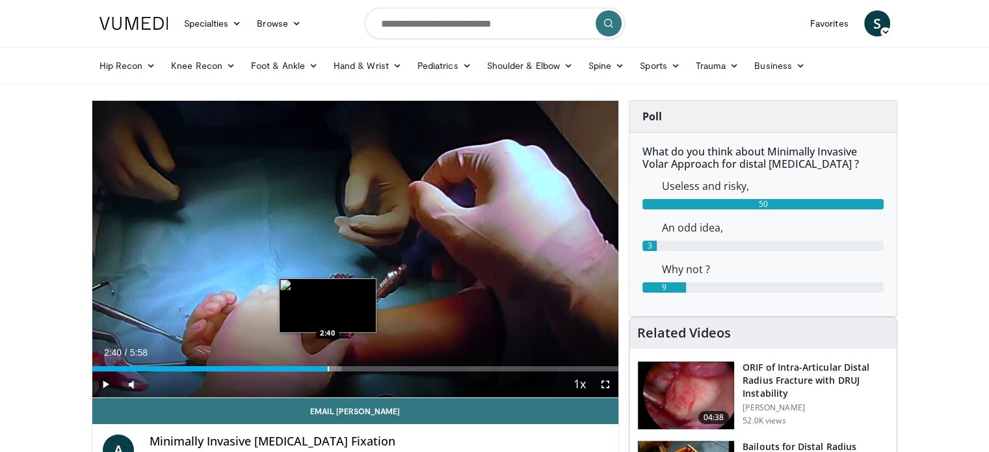
click at [326, 370] on div "Loaded : 47.41% 2:40 2:40" at bounding box center [355, 368] width 527 height 5
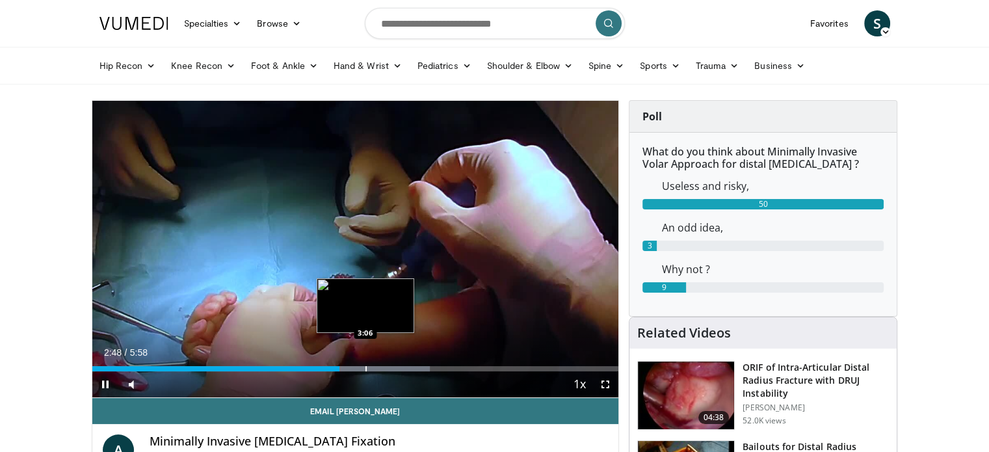
click at [365, 366] on div "Progress Bar" at bounding box center [365, 368] width 1 height 5
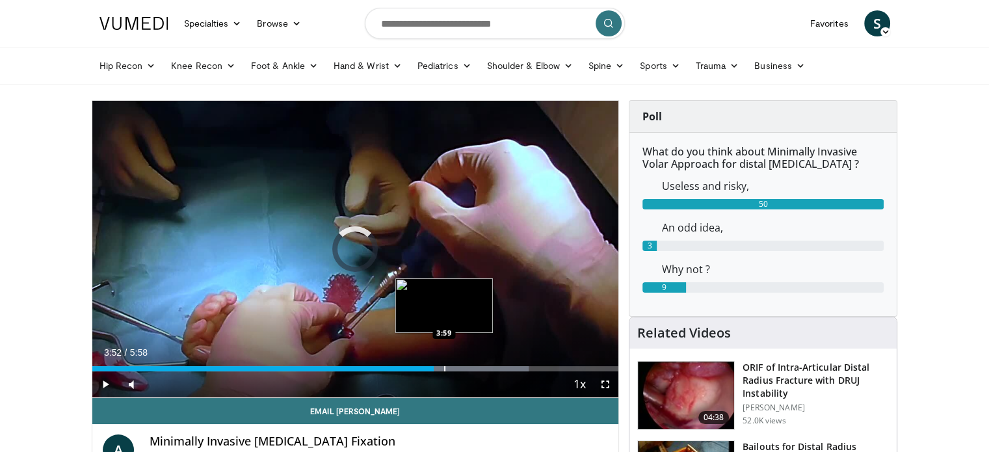
click at [444, 366] on div "Progress Bar" at bounding box center [444, 368] width 1 height 5
click at [463, 365] on div "Loaded : 82.89% 4:00 4:13" at bounding box center [355, 365] width 527 height 12
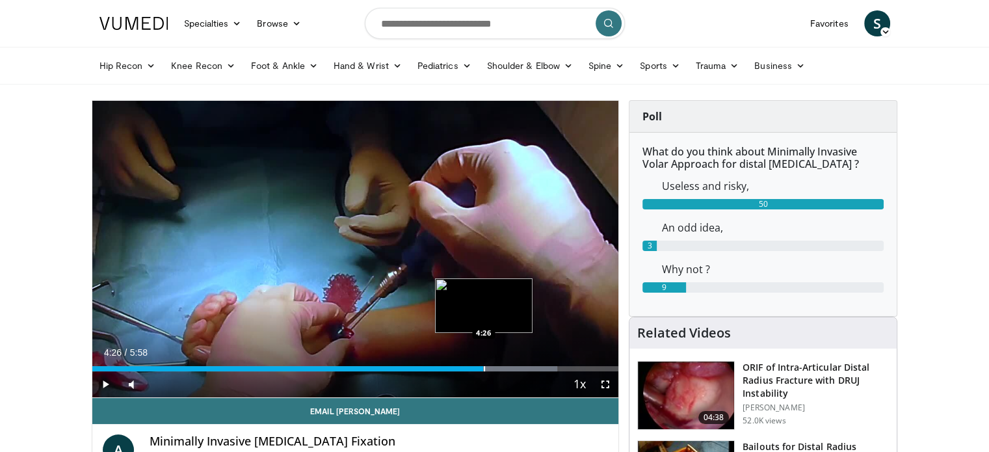
drag, startPoint x: 483, startPoint y: 365, endPoint x: 525, endPoint y: 365, distance: 42.3
click at [491, 366] on div "Loaded : 88.41% 4:26 4:26" at bounding box center [355, 368] width 527 height 5
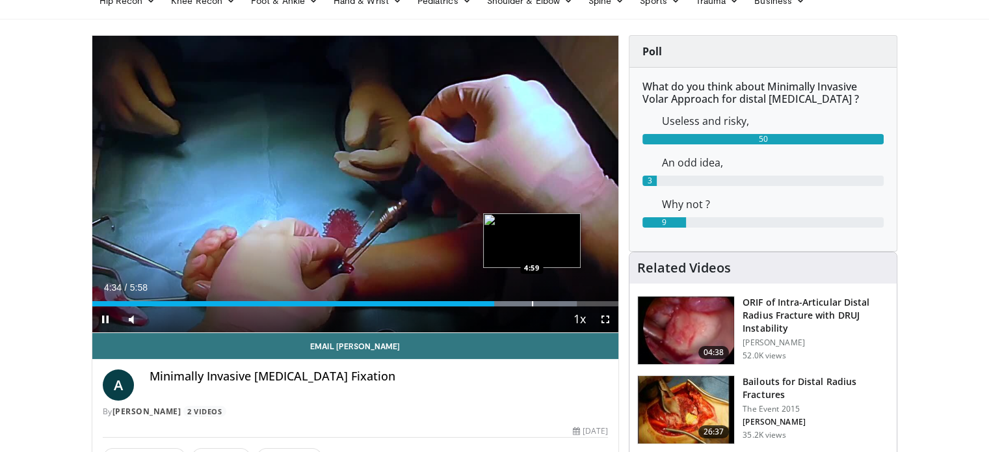
click at [531, 299] on div "Loaded : 92.02% 4:34 4:59" at bounding box center [355, 300] width 527 height 12
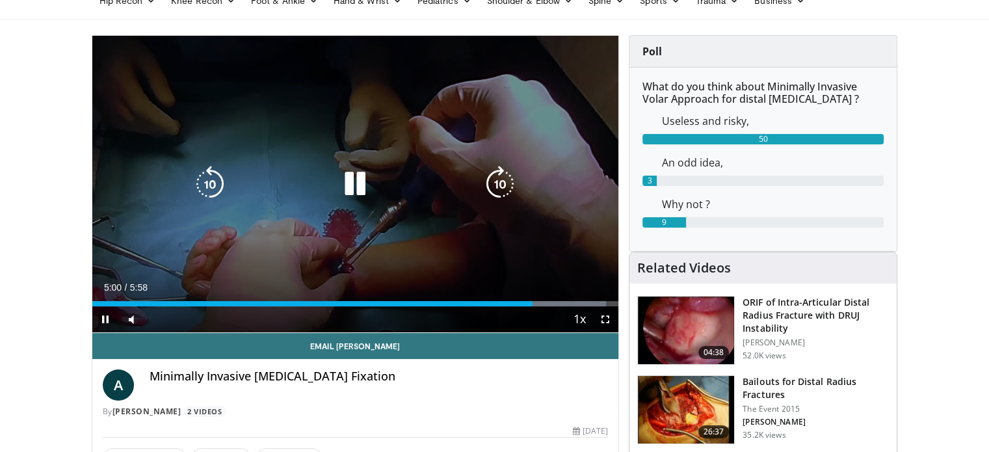
click at [376, 236] on div "10 seconds Tap to unmute" at bounding box center [355, 184] width 527 height 296
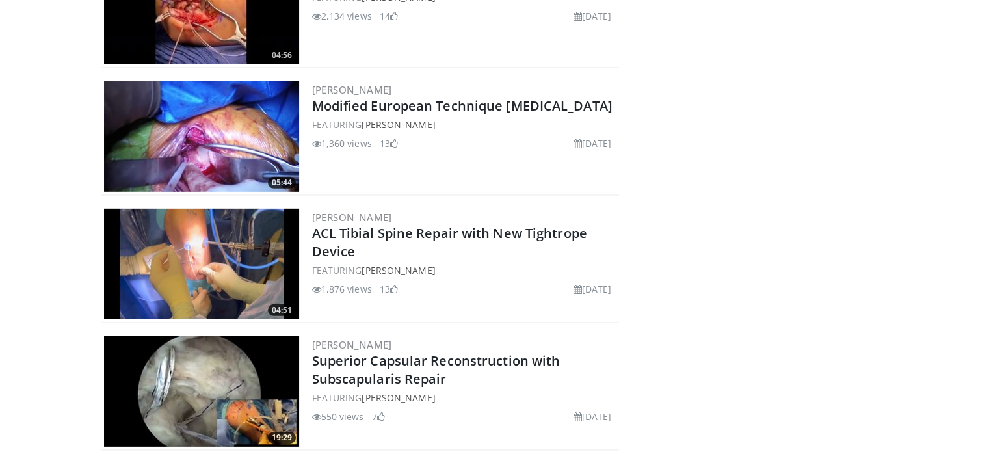
scroll to position [3836, 0]
